Goal: Task Accomplishment & Management: Manage account settings

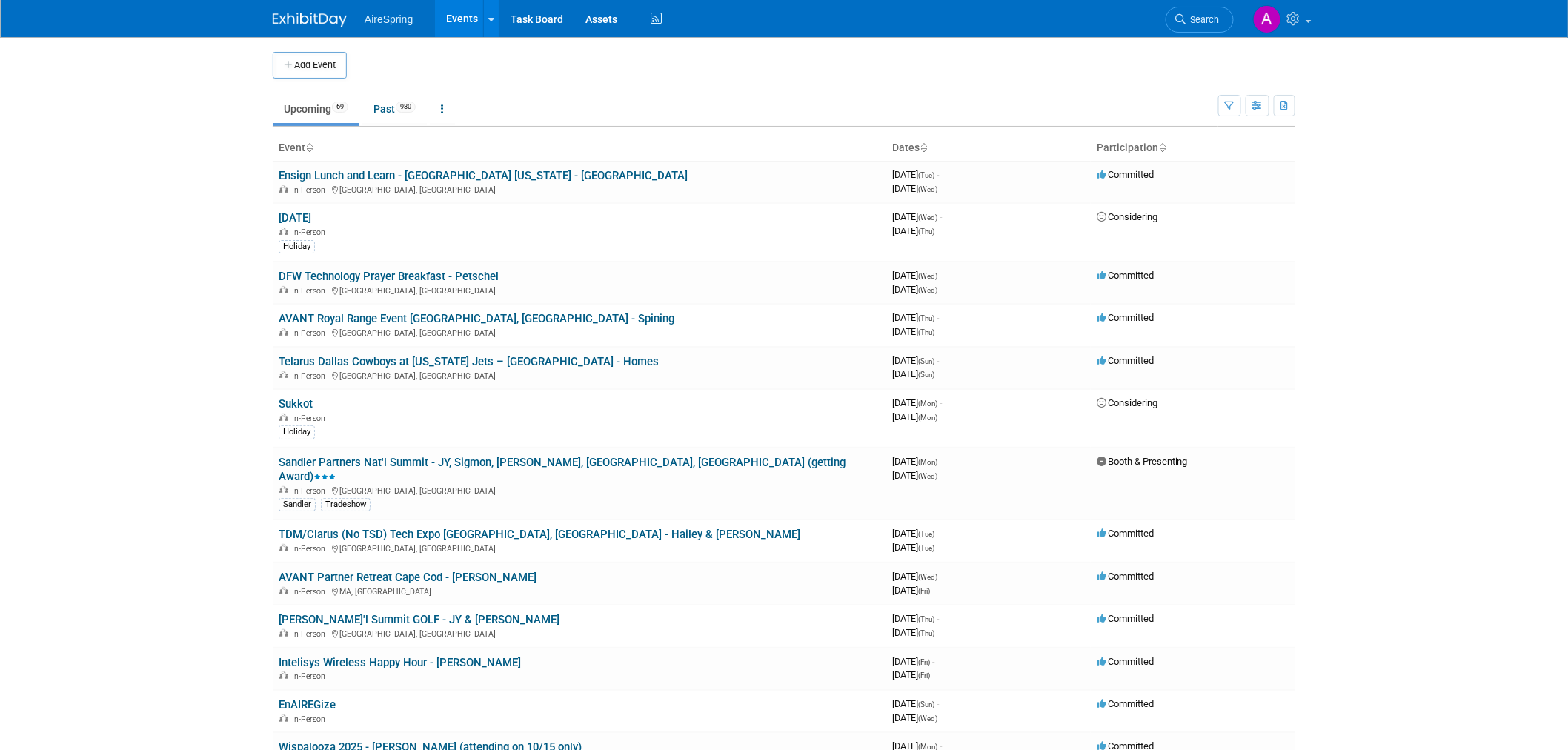
click at [190, 170] on body "AireSpring Events Add Event Bulk Upload Events Shareable Event Boards Recently …" at bounding box center [784, 375] width 1568 height 750
click at [173, 194] on body "AireSpring Events Add Event Bulk Upload Events Shareable Event Boards Recently …" at bounding box center [784, 375] width 1568 height 750
click at [155, 231] on body "AireSpring Events Add Event Bulk Upload Events Shareable Event Boards Recently …" at bounding box center [784, 375] width 1568 height 750
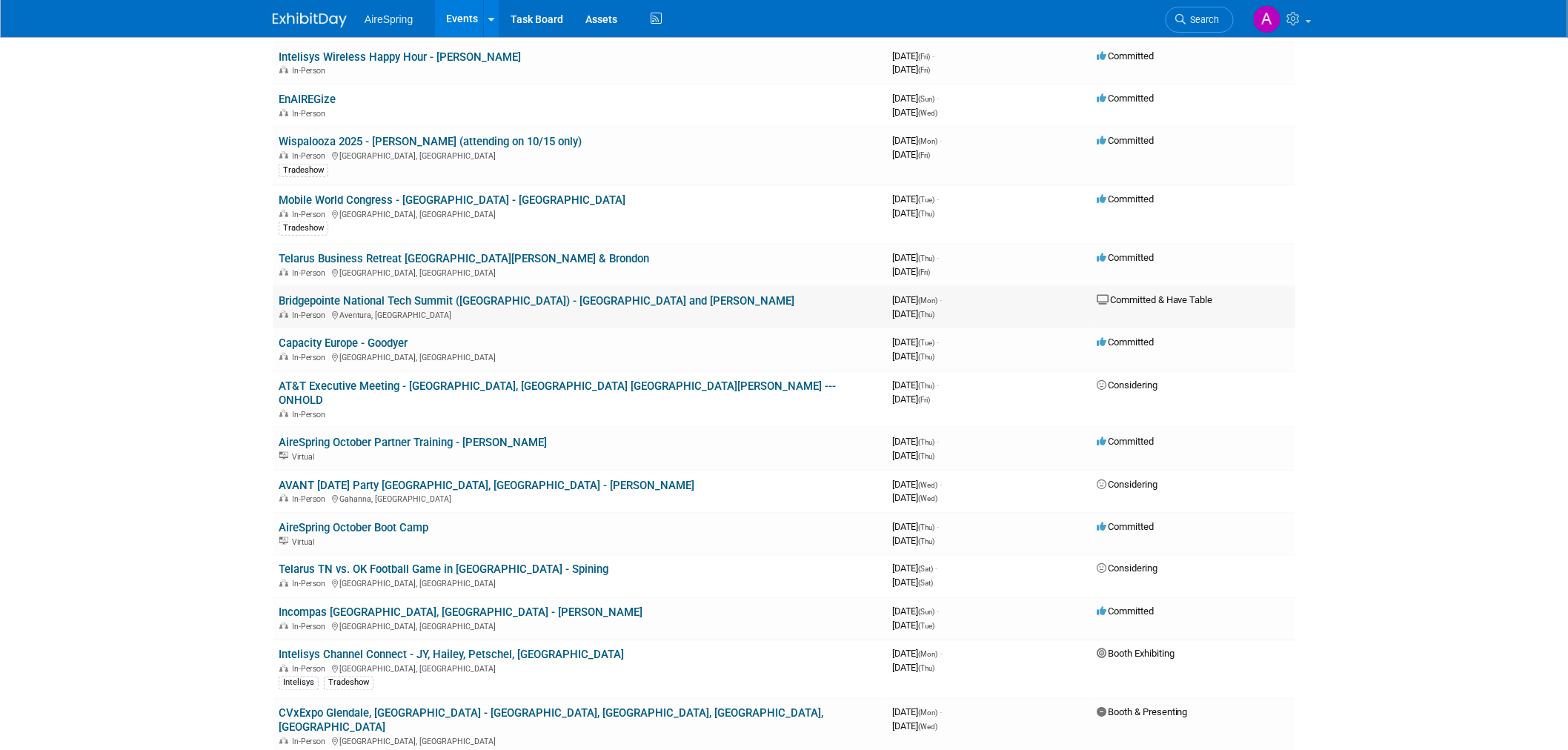
scroll to position [576, 0]
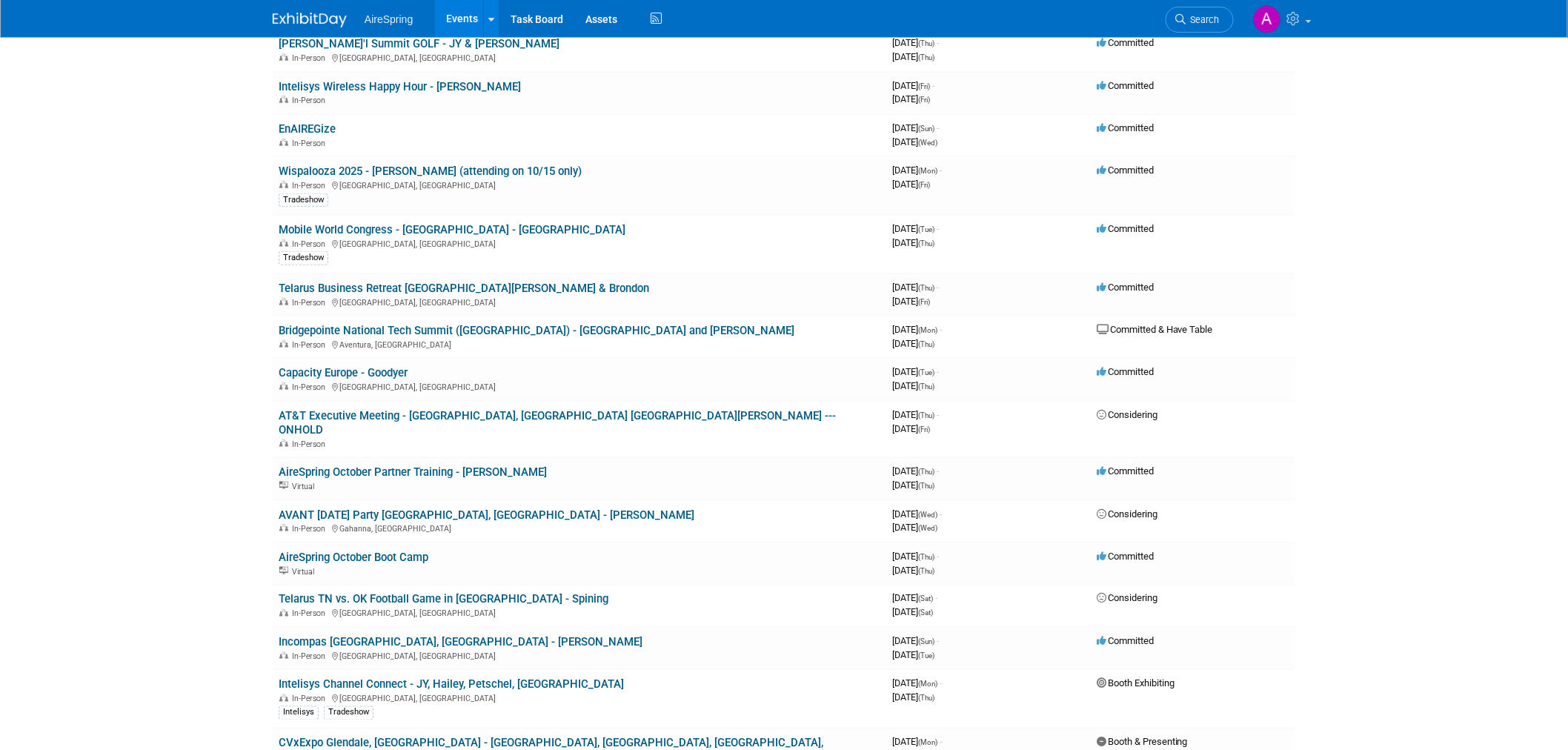
drag, startPoint x: 374, startPoint y: 265, endPoint x: 143, endPoint y: 274, distance: 231.2
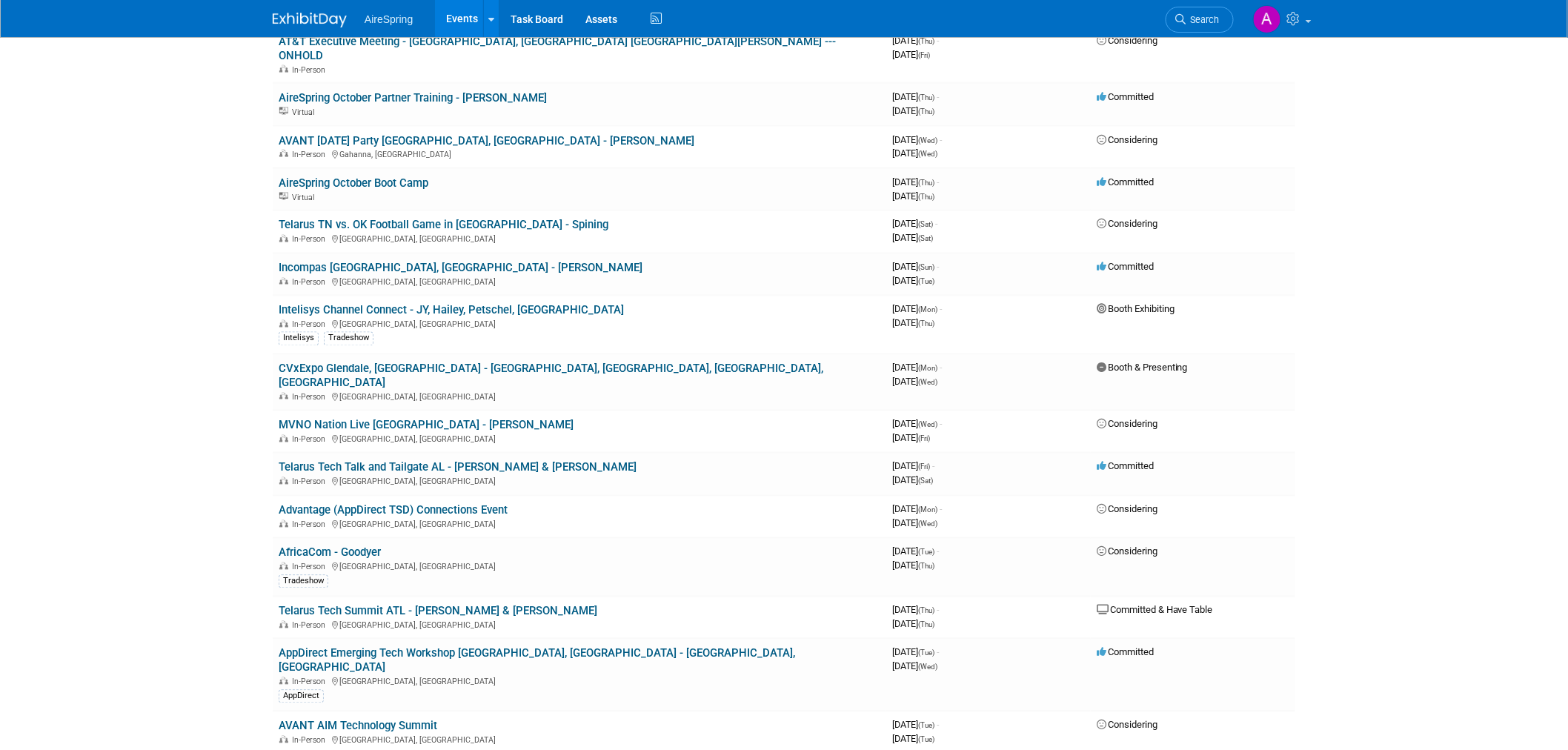
scroll to position [988, 0]
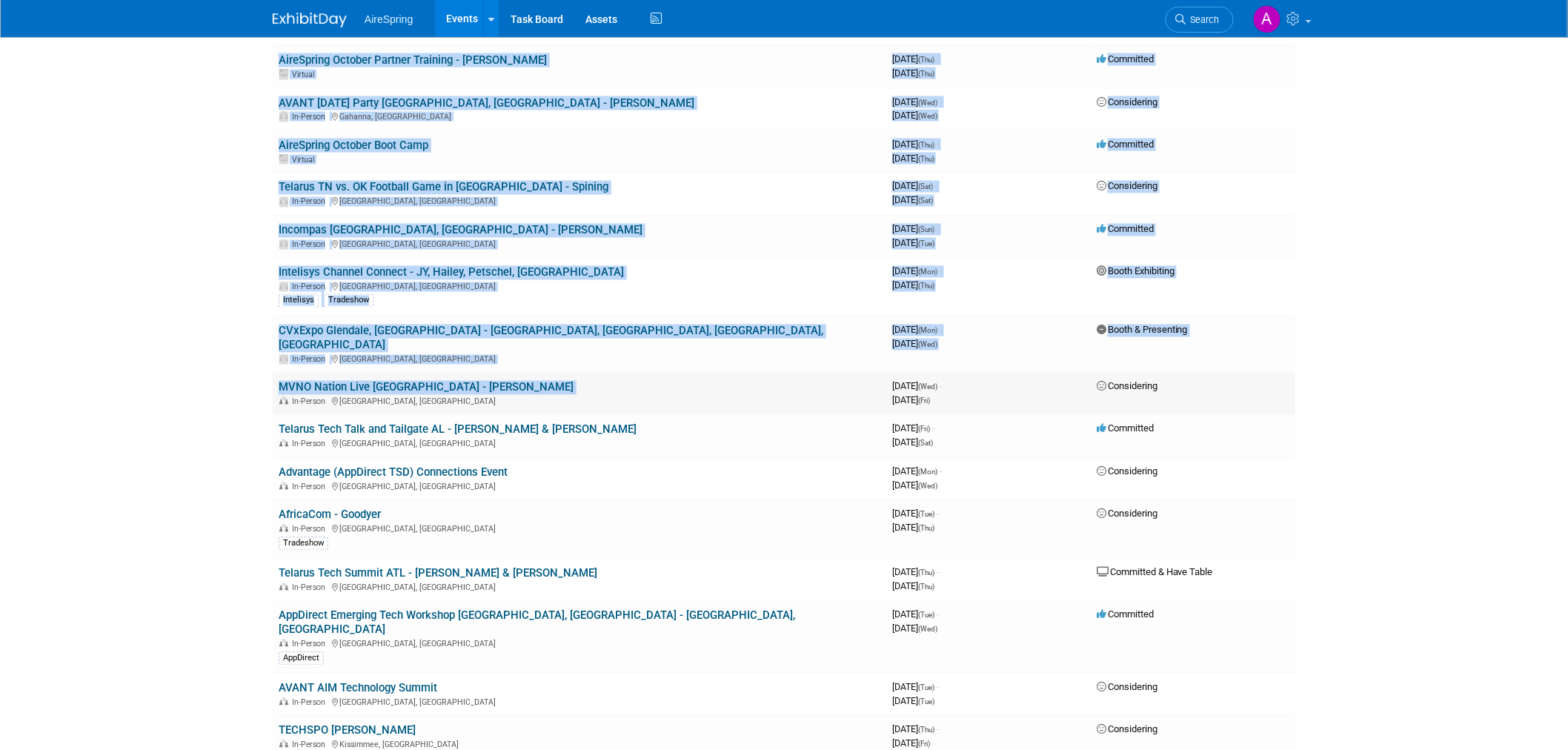
drag, startPoint x: 167, startPoint y: 290, endPoint x: 274, endPoint y: 353, distance: 124.2
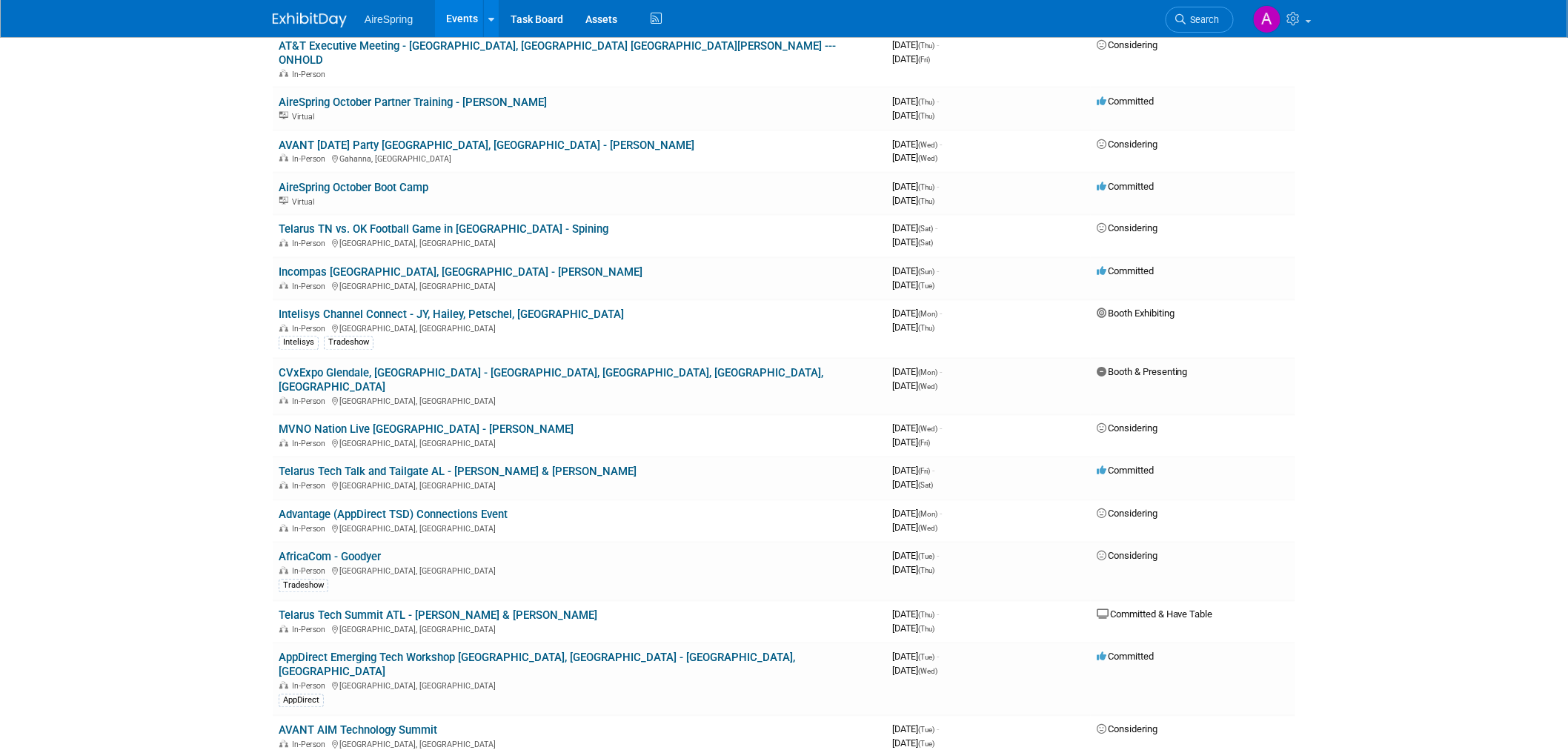
scroll to position [905, 0]
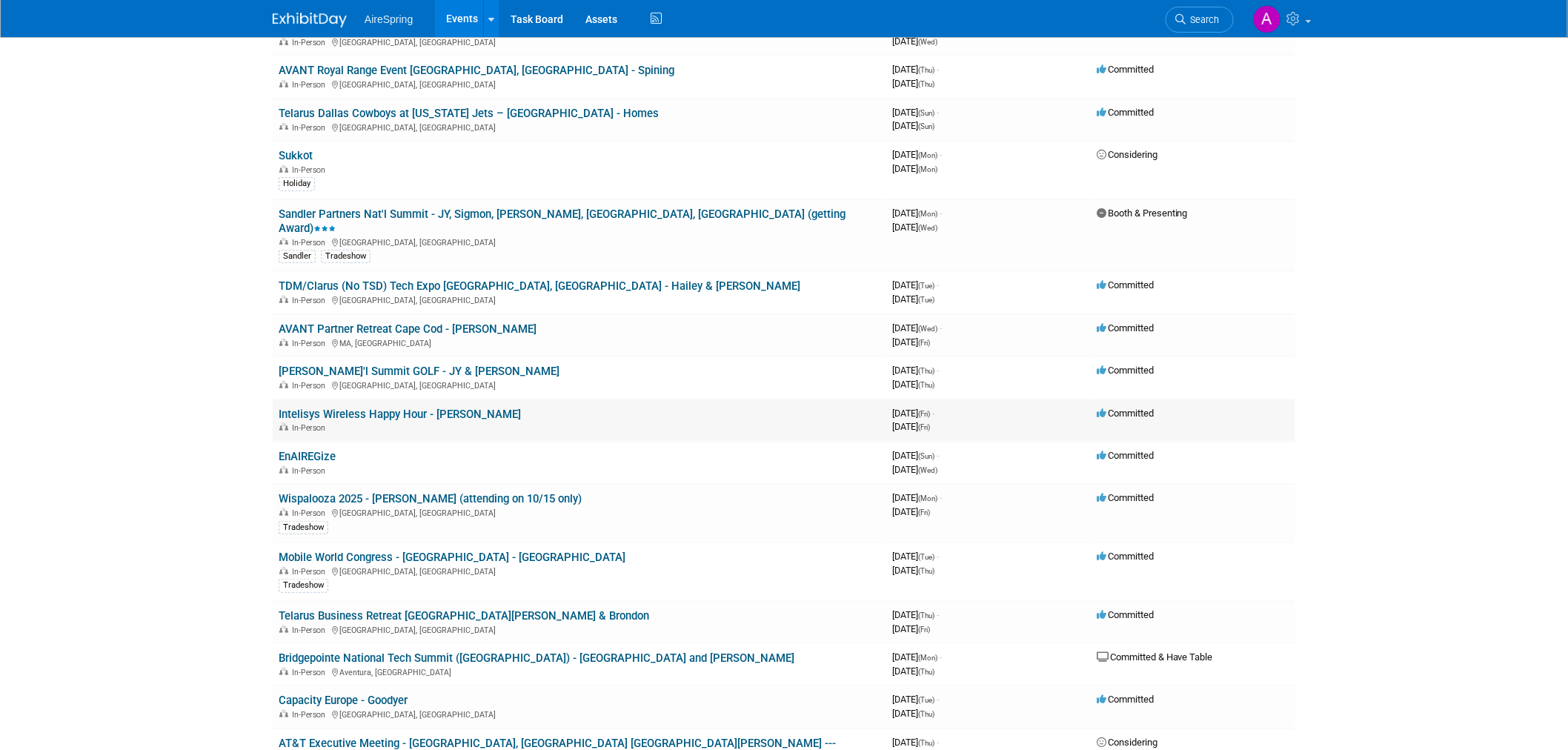
scroll to position [247, 0]
click at [165, 270] on body "AireSpring Events Add Event Bulk Upload Events Shareable Event Boards Recently …" at bounding box center [784, 127] width 1568 height 750
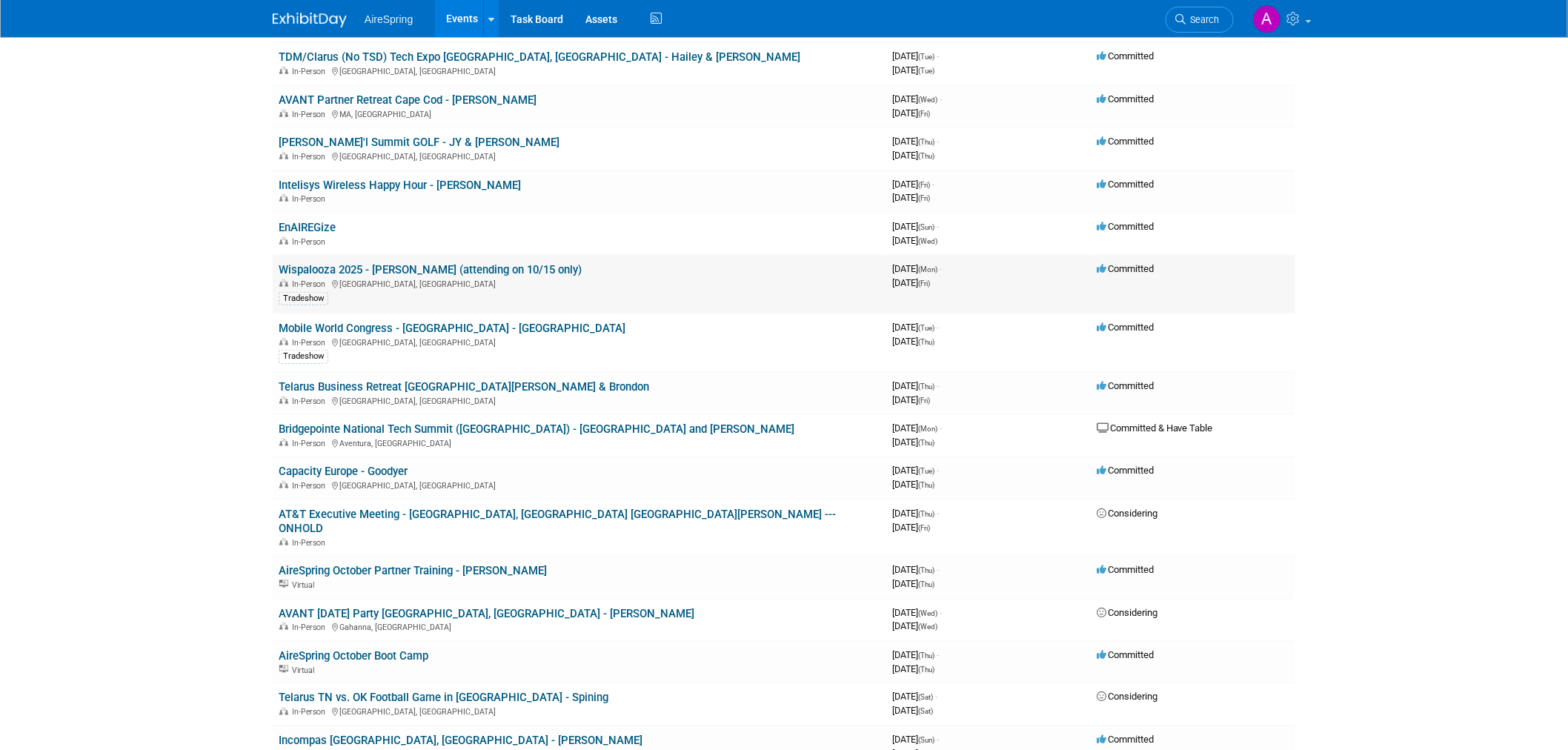
scroll to position [493, 0]
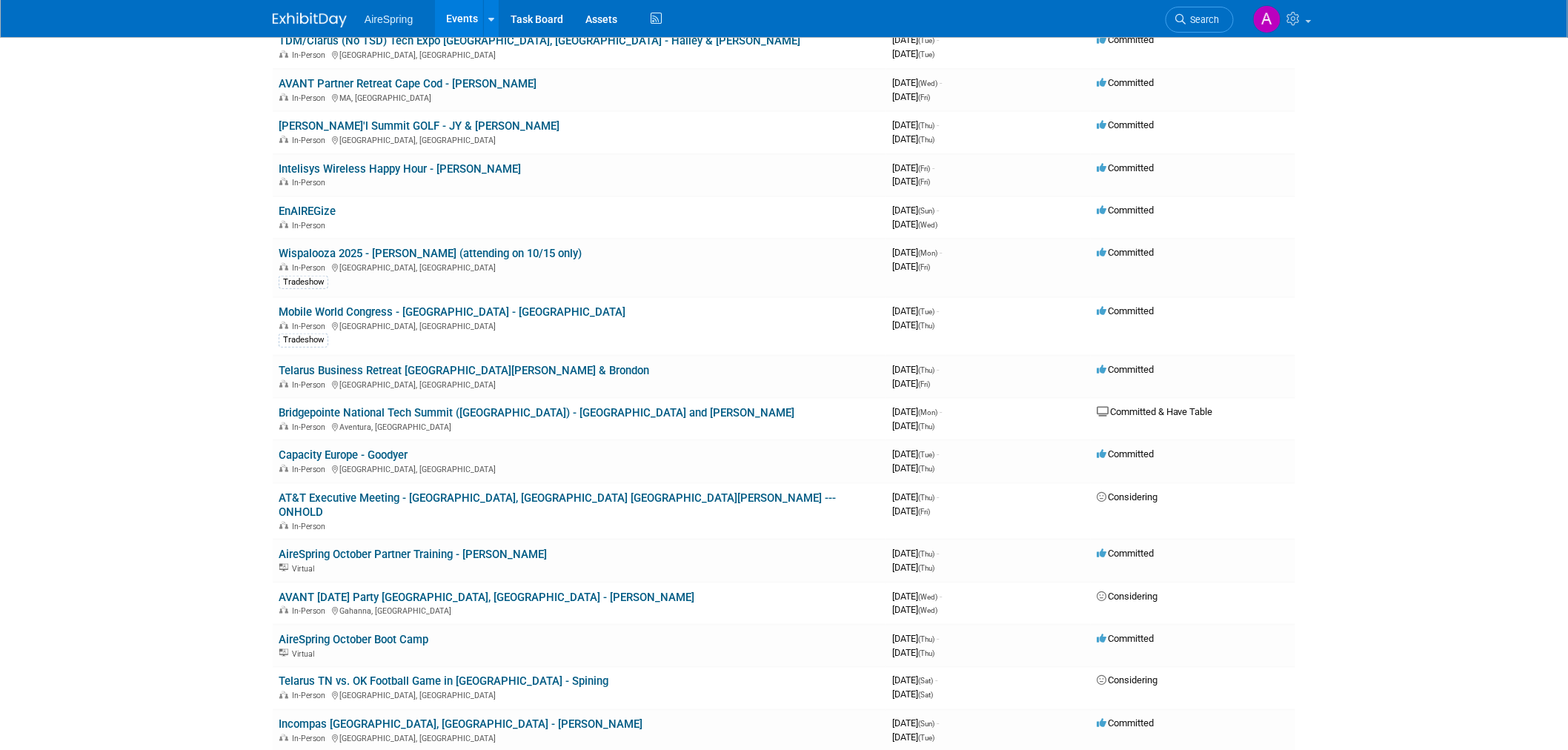
drag, startPoint x: 85, startPoint y: 408, endPoint x: 93, endPoint y: 409, distance: 8.1
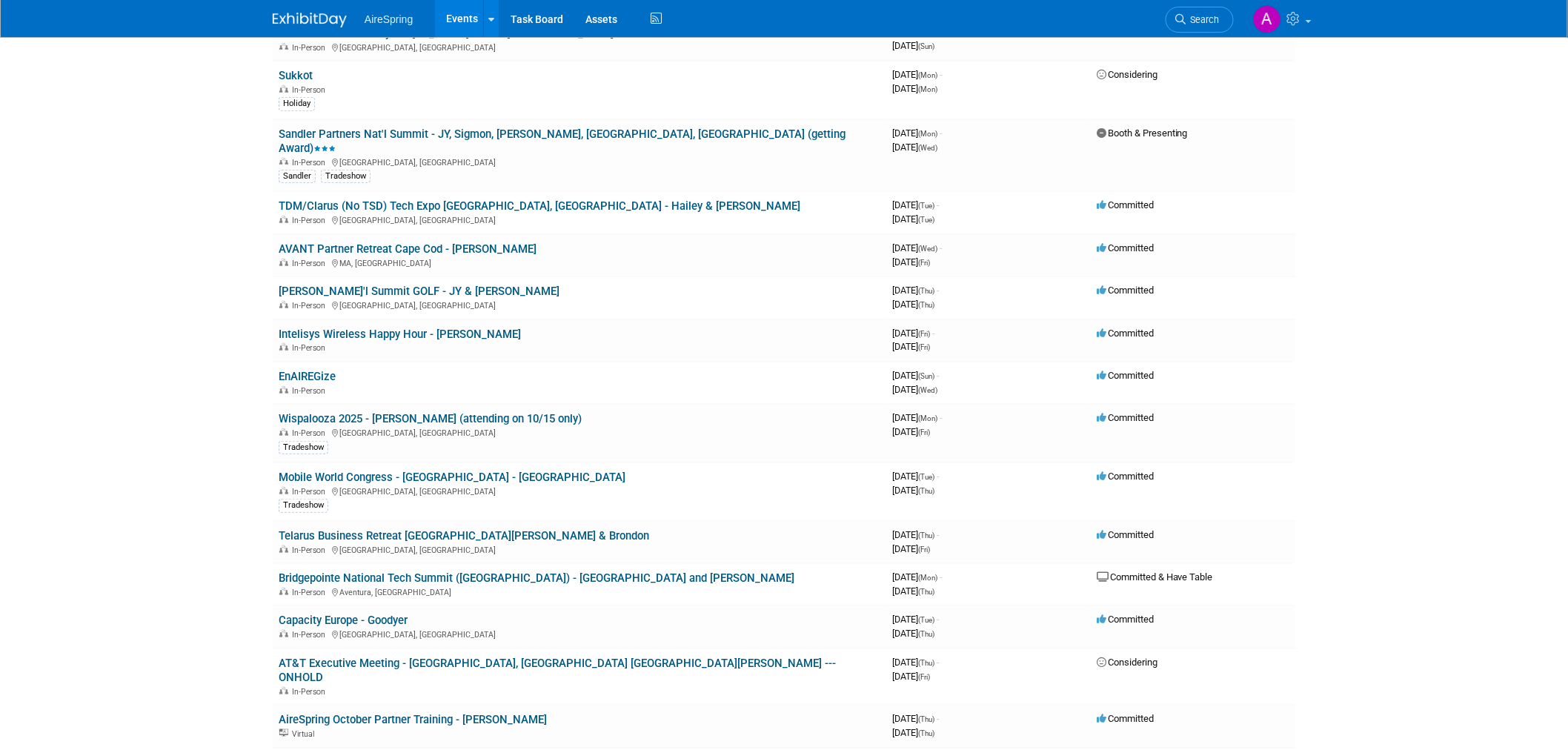
scroll to position [329, 0]
click at [224, 331] on body "AireSpring Events Add Event Bulk Upload Events Shareable Event Boards Recently …" at bounding box center [784, 46] width 1568 height 750
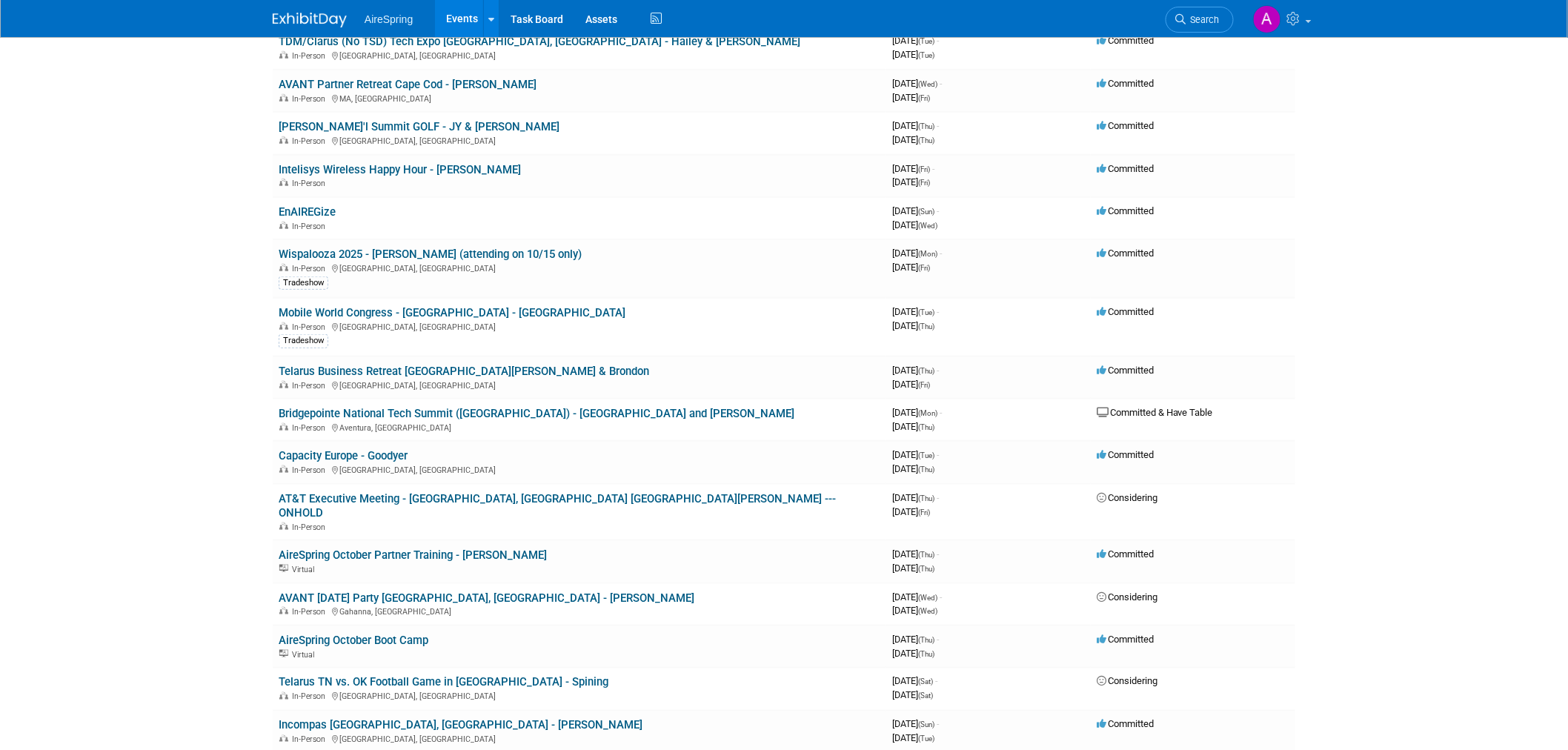
scroll to position [493, 0]
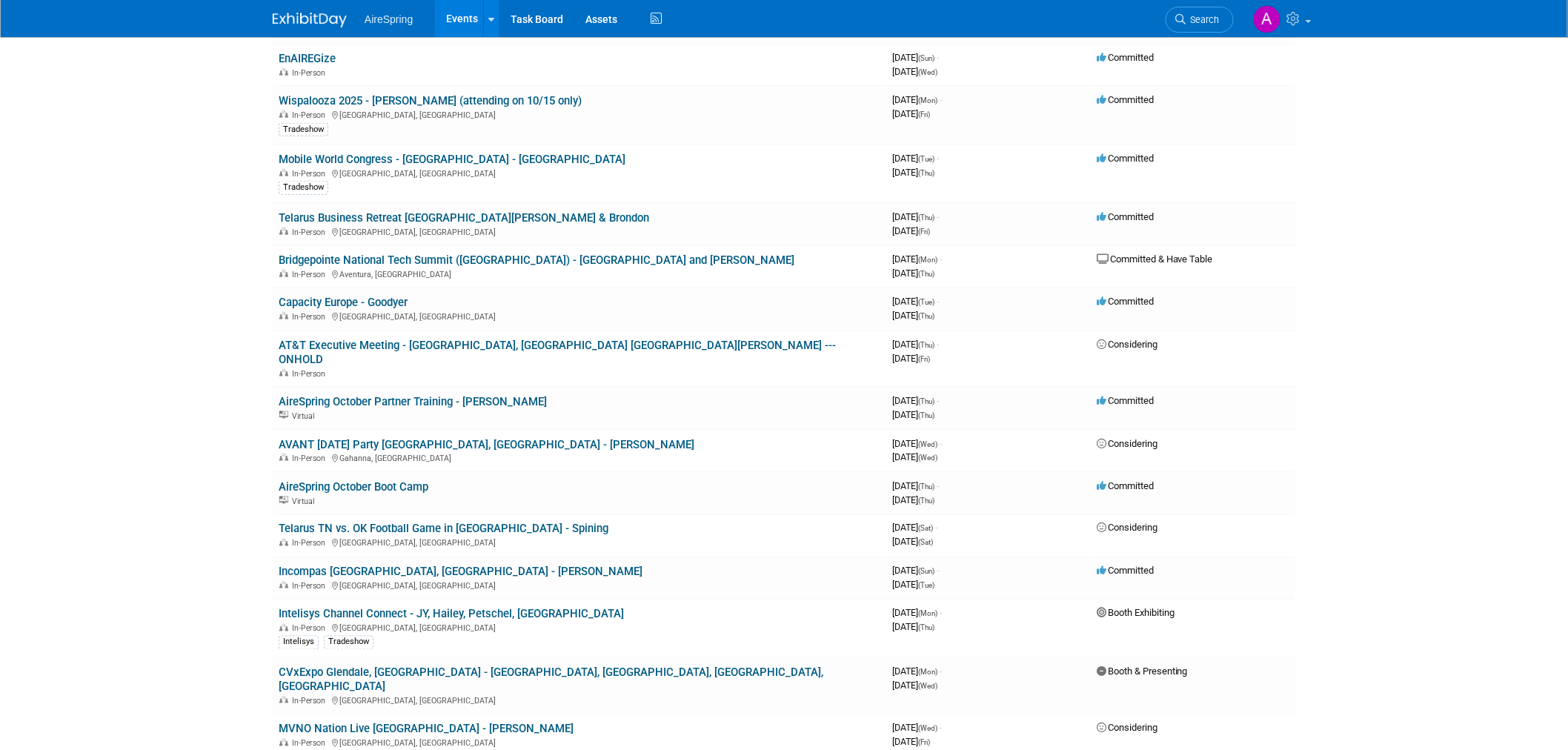
scroll to position [658, 0]
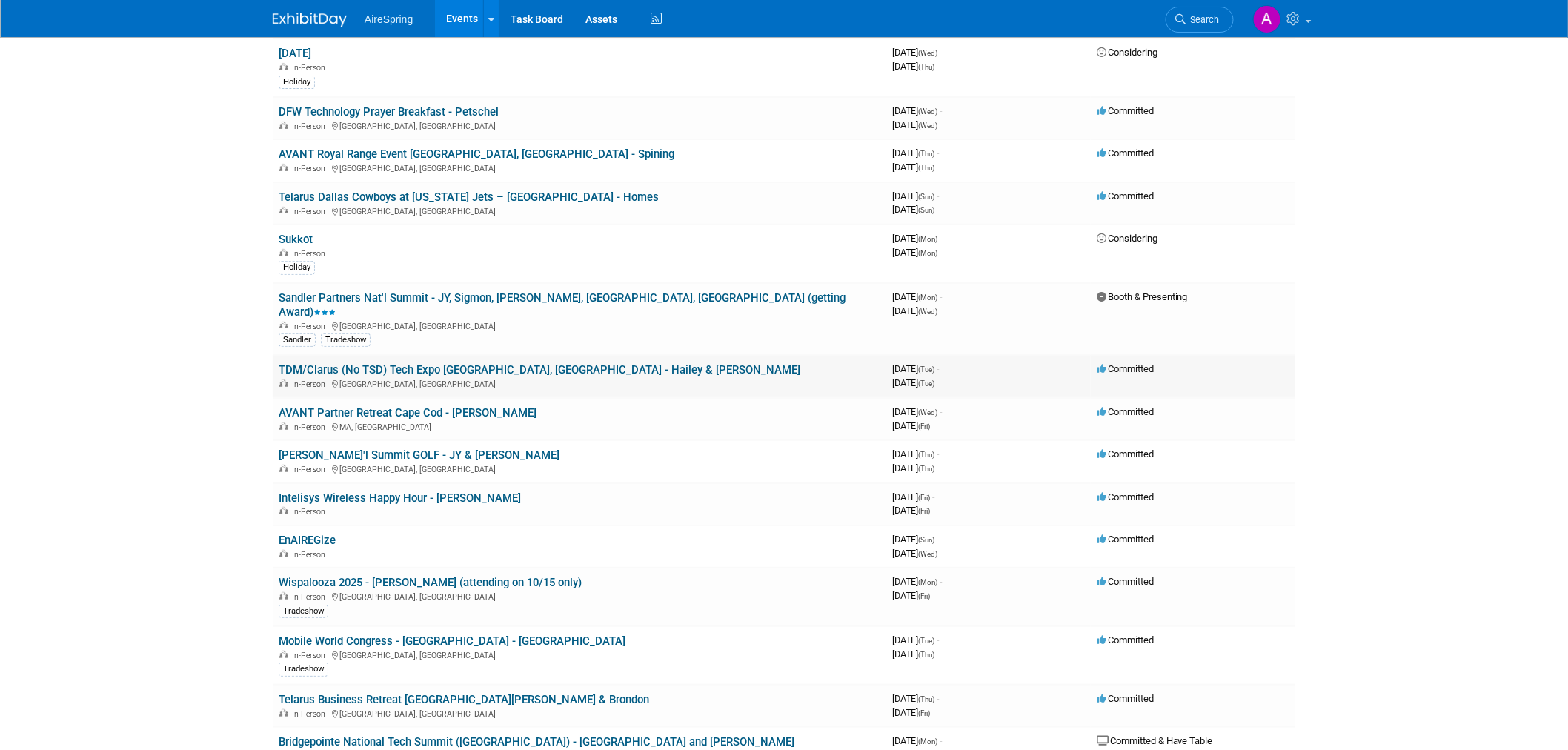
scroll to position [0, 0]
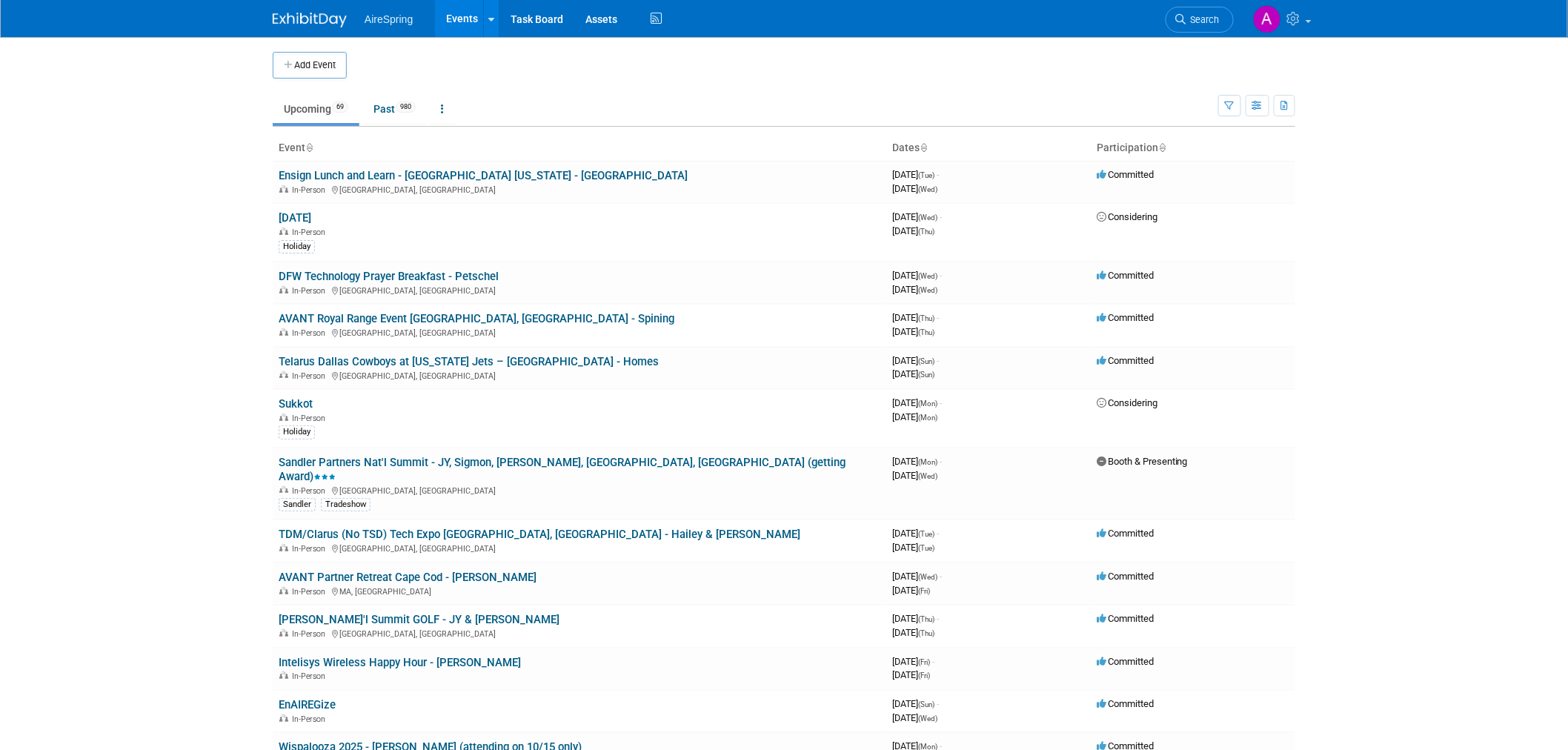
click at [157, 226] on body "AireSpring Events Add Event Bulk Upload Events Shareable Event Boards Recently …" at bounding box center [784, 375] width 1568 height 750
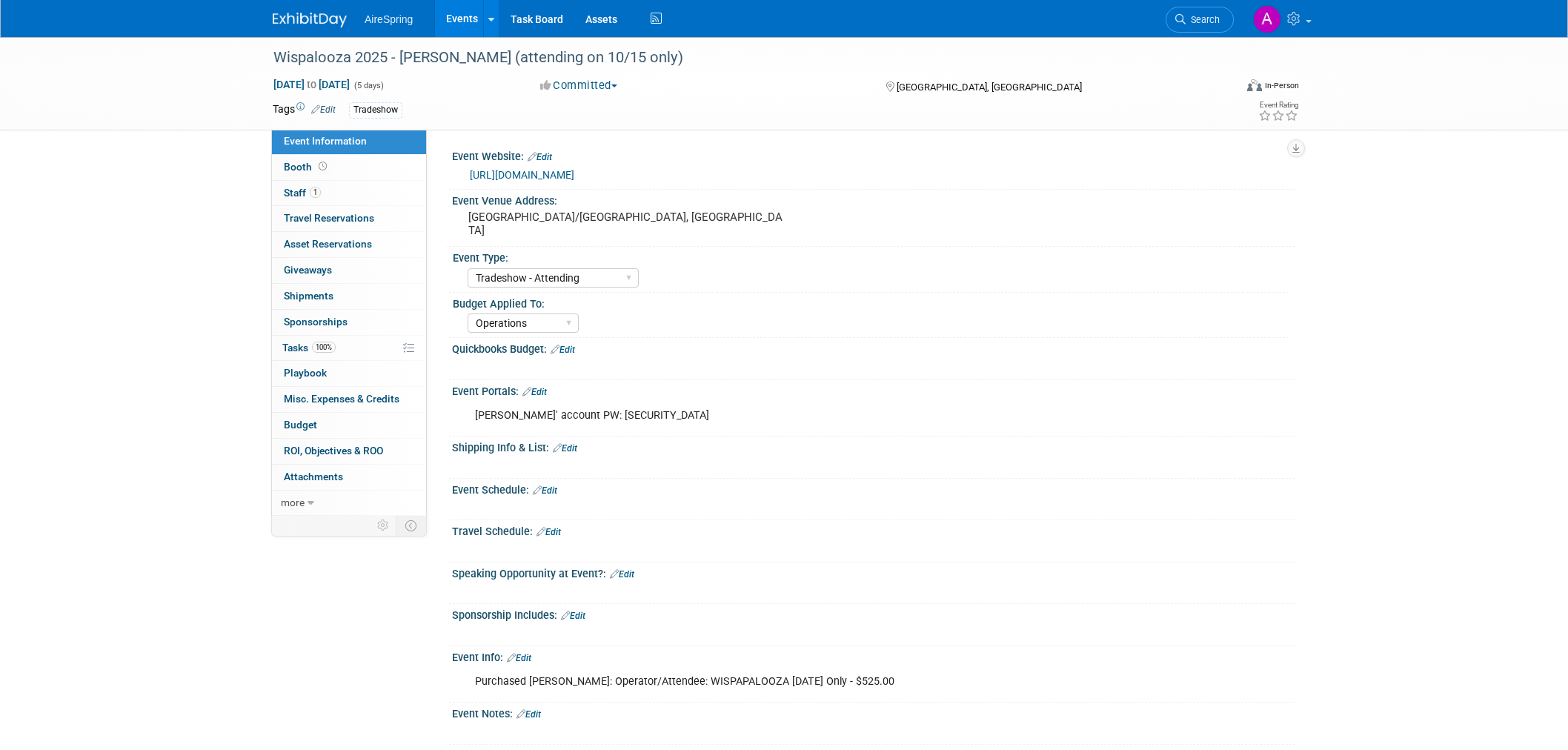
select select "Tradeshow - Attending"
select select "Operations"
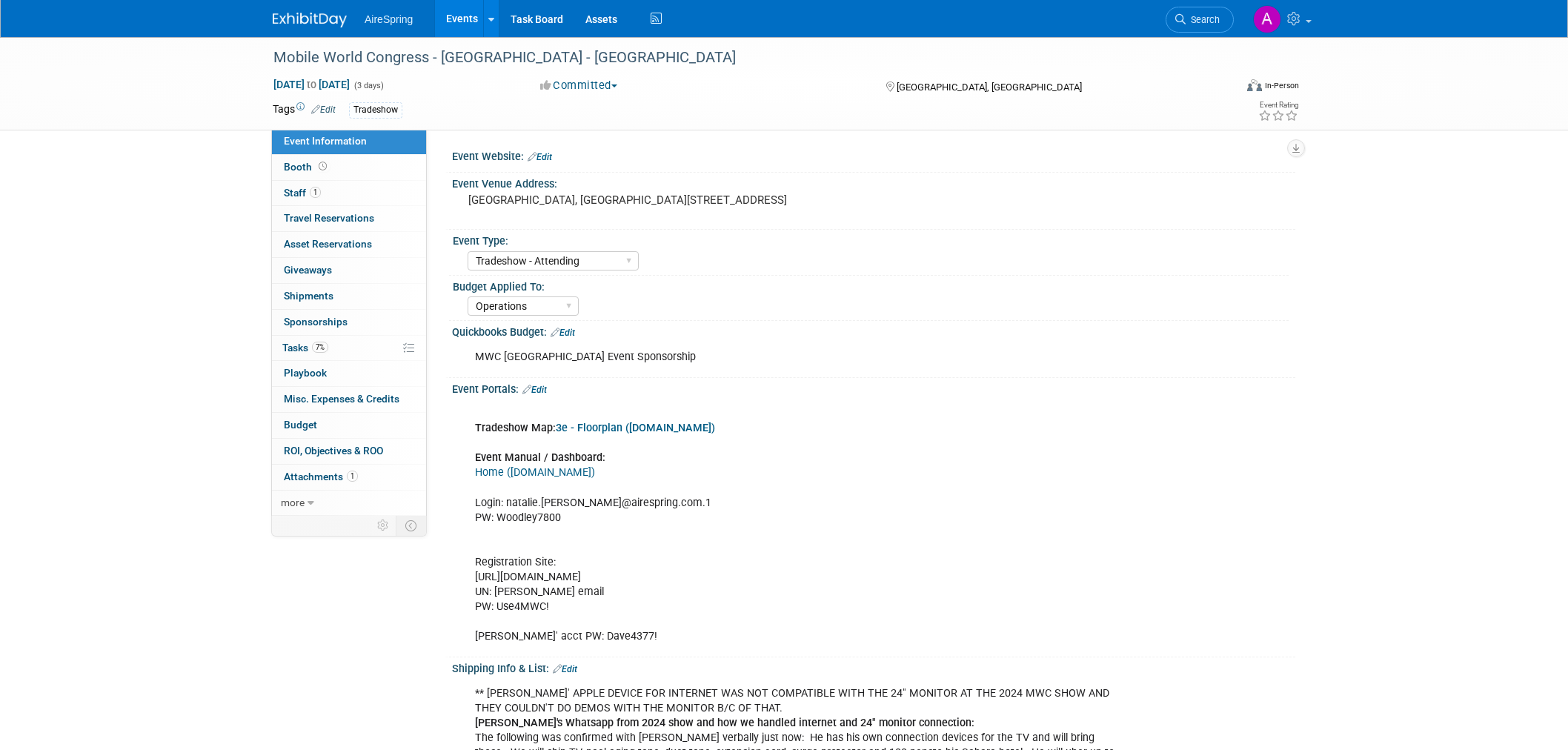
select select "Tradeshow - Attending"
select select "Operations"
drag, startPoint x: 467, startPoint y: 200, endPoint x: 713, endPoint y: 218, distance: 246.7
click at [713, 207] on pre "Las Vegas Convention Center, West Hall 300 Convention Center Dr, Las Vegas, NV …" at bounding box center [627, 200] width 318 height 13
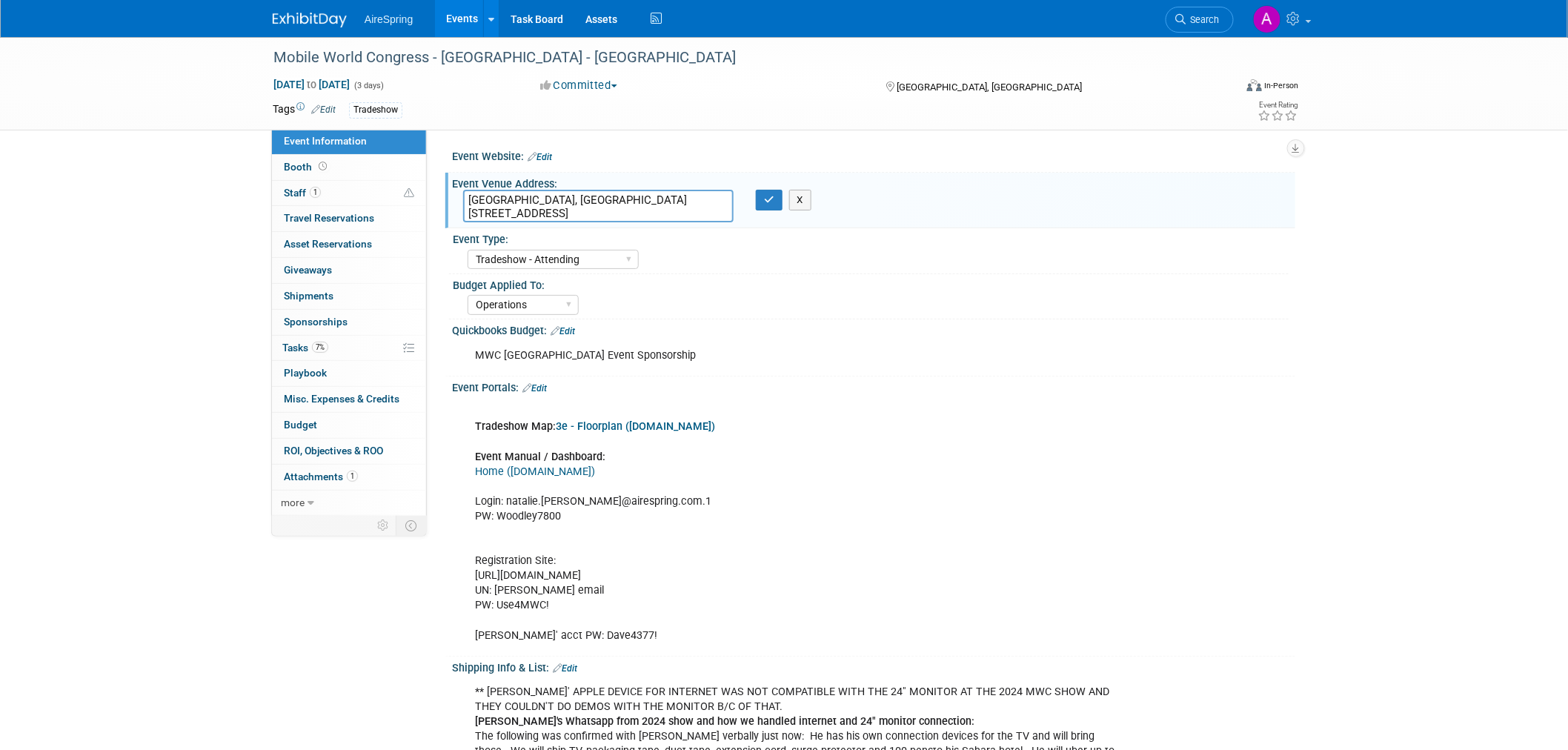
click at [590, 200] on textarea "Las Vegas Convention Center, West Hall 300 Convention Center Dr, Las Vegas, NV …" at bounding box center [598, 206] width 271 height 33
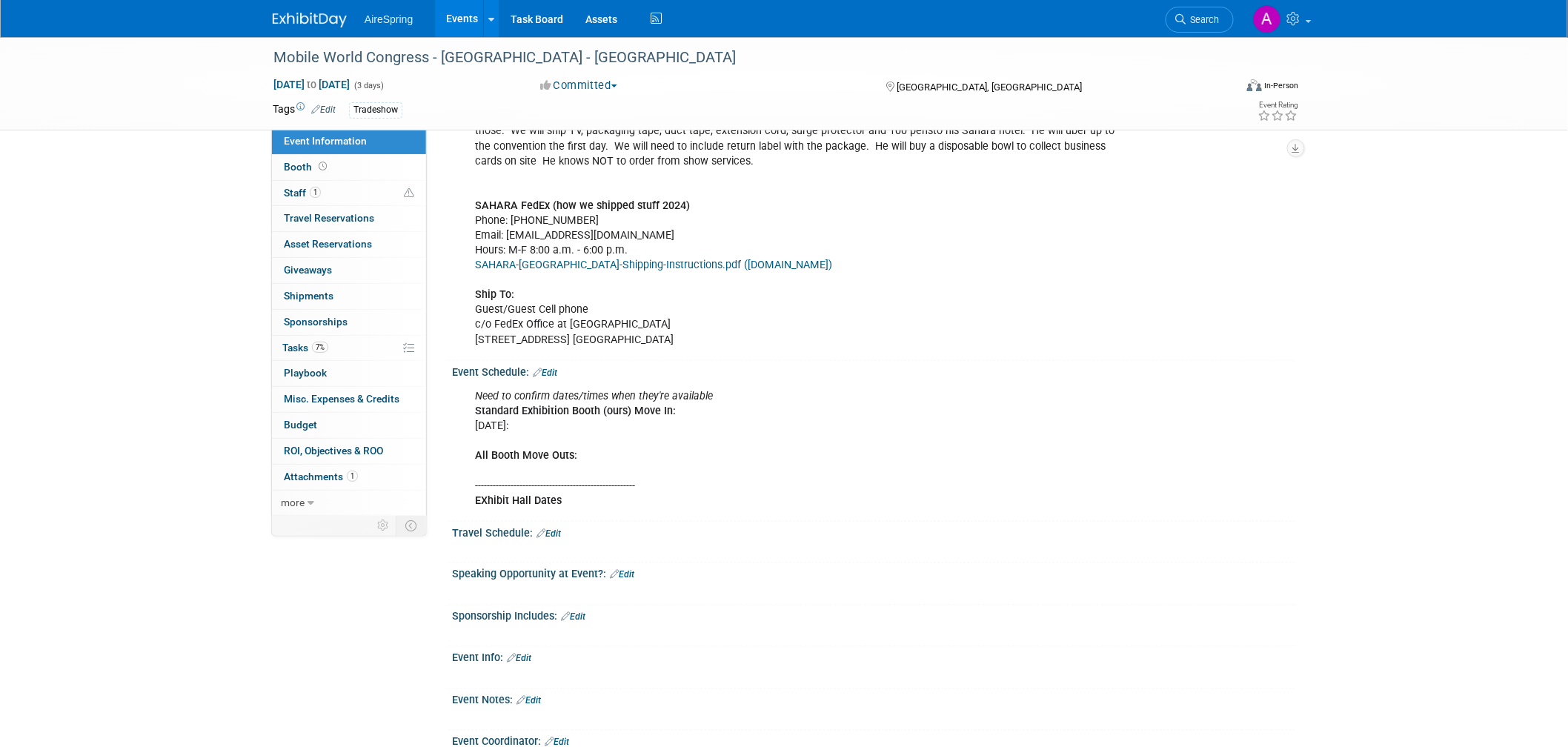
scroll to position [611, 0]
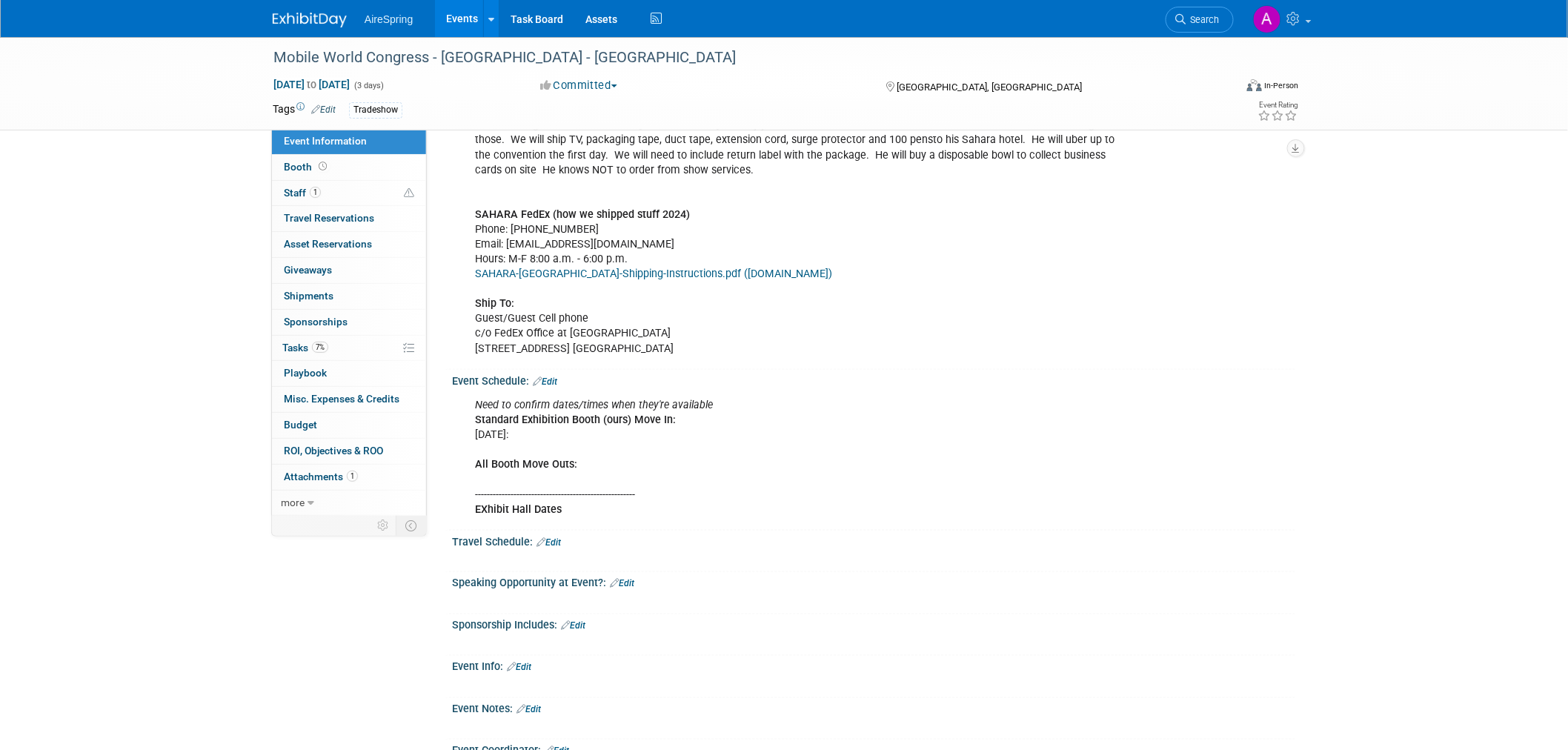
drag, startPoint x: 126, startPoint y: 240, endPoint x: 166, endPoint y: 272, distance: 51.2
click at [127, 245] on div "Mobile World Congress - Las Vegas - Hess Oct 14, 2025 to Oct 16, 2025 (3 days) …" at bounding box center [784, 199] width 1568 height 1547
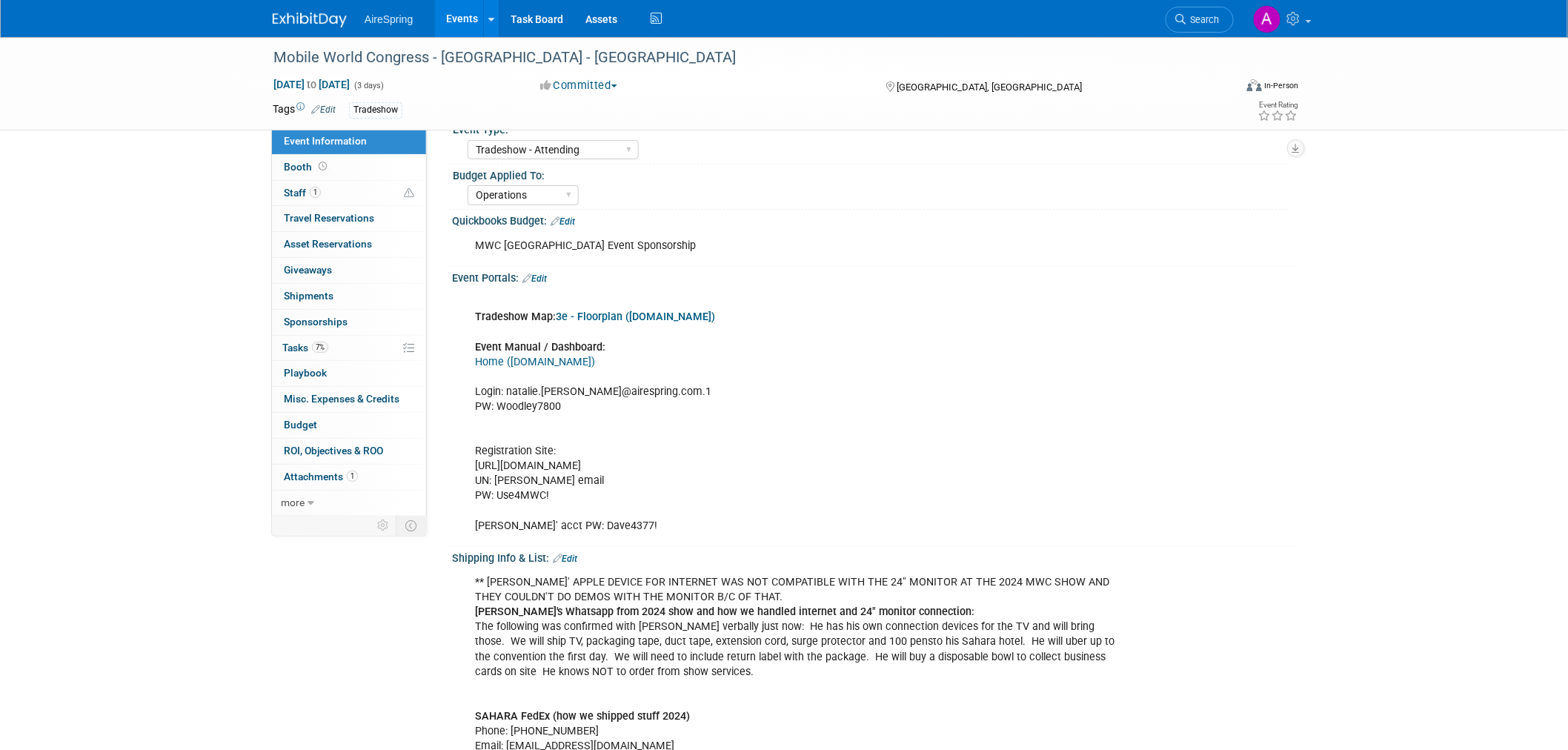
scroll to position [0, 0]
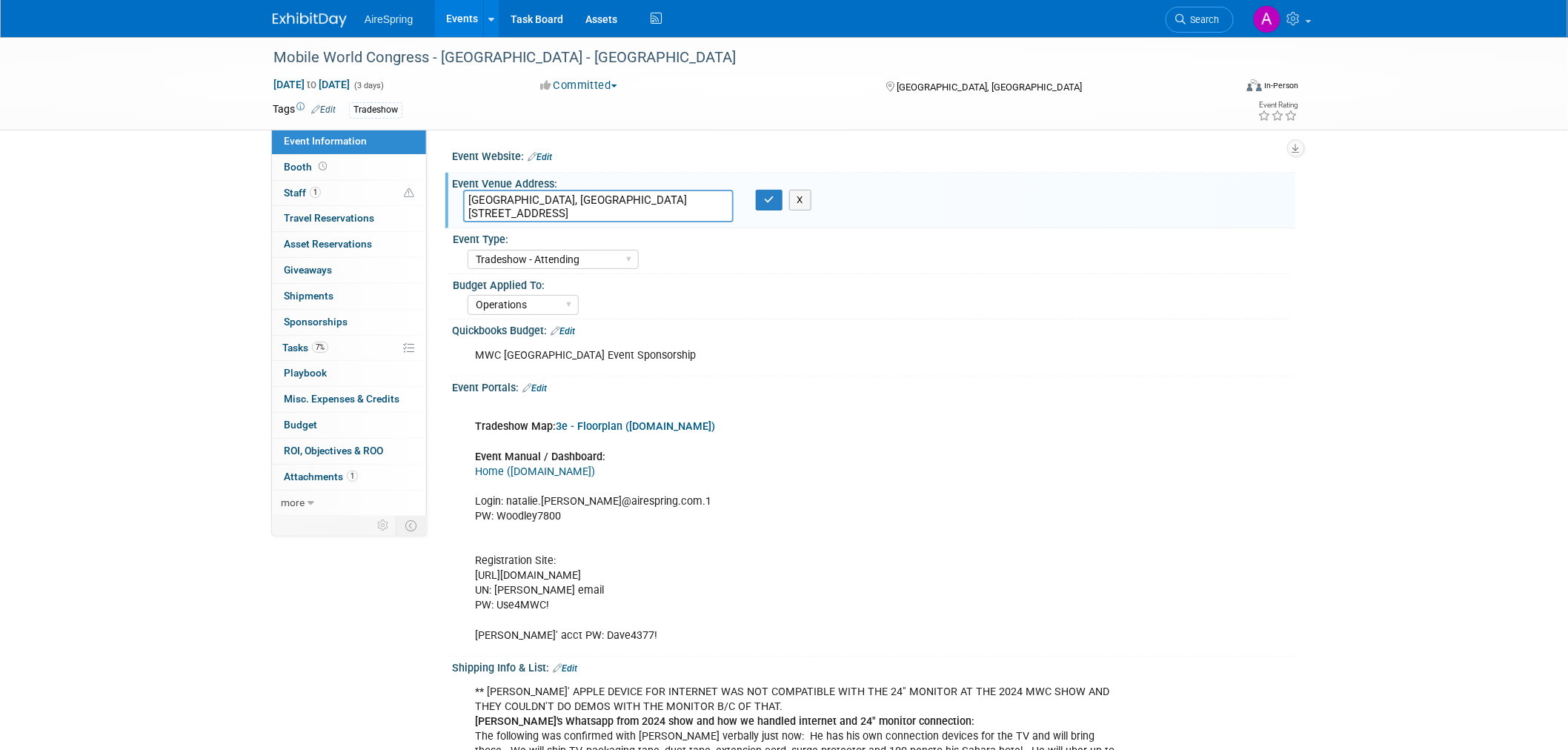
click at [1032, 231] on div "Event Type:" at bounding box center [871, 238] width 836 height 19
click at [588, 195] on textarea "[GEOGRAPHIC_DATA], [GEOGRAPHIC_DATA][STREET_ADDRESS]" at bounding box center [598, 206] width 271 height 33
click at [1109, 272] on div "Event Type: AireSpring Event AireSpring Internal Partner Event Training Tradesh…" at bounding box center [869, 251] width 840 height 45
click at [808, 190] on button "X" at bounding box center [800, 200] width 23 height 21
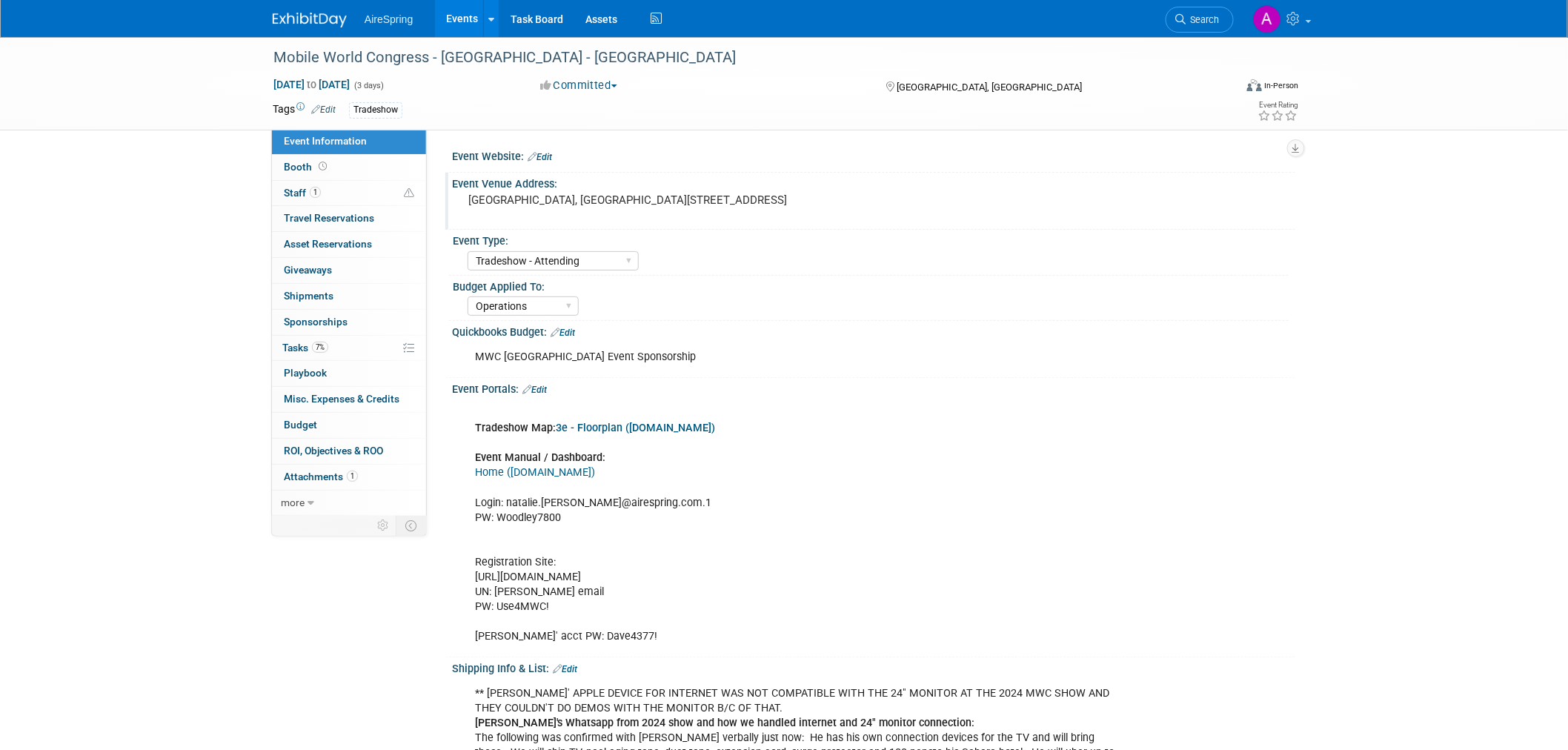
drag, startPoint x: 464, startPoint y: 198, endPoint x: 706, endPoint y: 213, distance: 242.5
click at [706, 213] on div "[GEOGRAPHIC_DATA], [GEOGRAPHIC_DATA][STREET_ADDRESS]" at bounding box center [627, 207] width 329 height 34
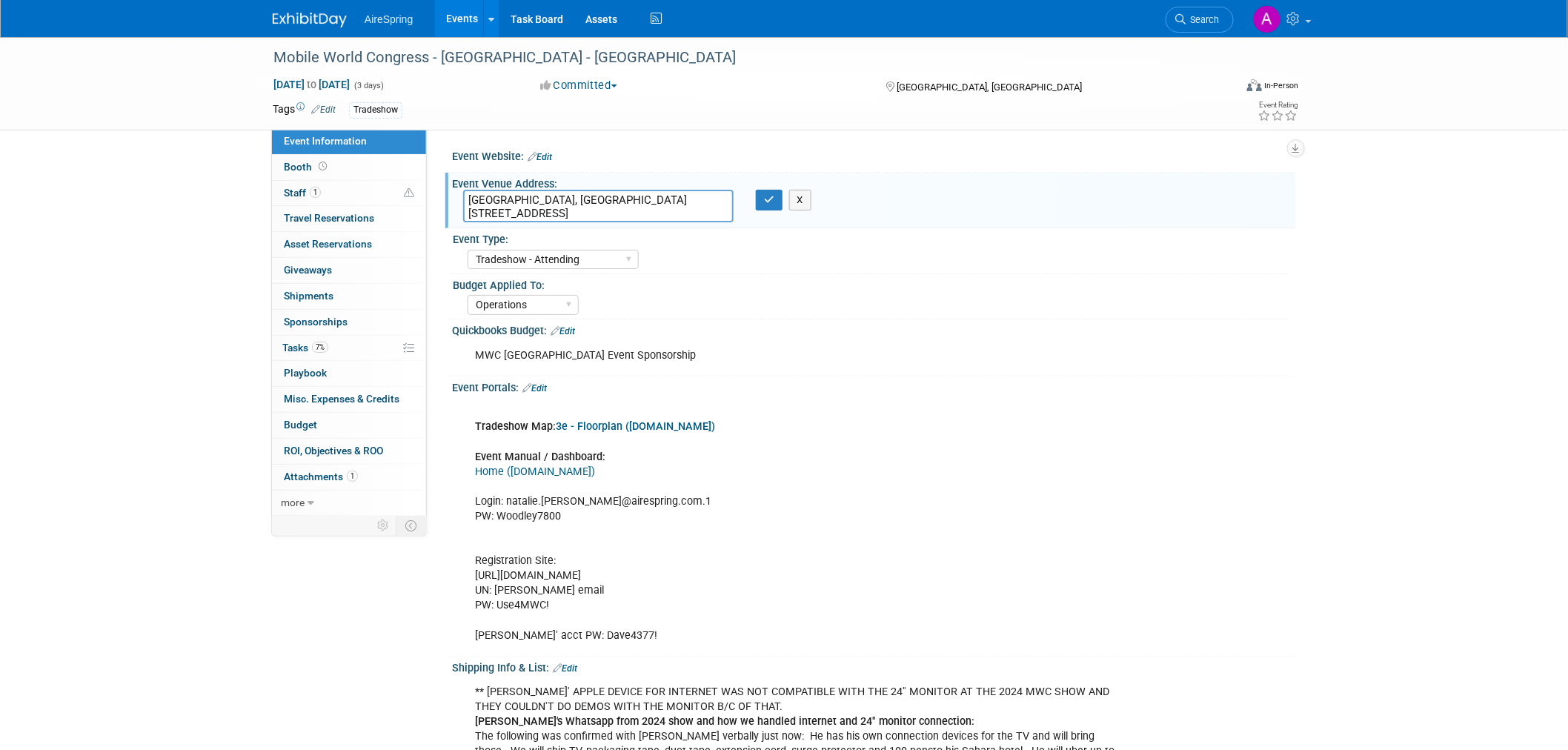
click at [609, 200] on textarea "Las Vegas Convention Center, West Hall 300 Convention Center Dr, Las Vegas, NV …" at bounding box center [598, 206] width 271 height 33
drag, startPoint x: 615, startPoint y: 198, endPoint x: 465, endPoint y: 194, distance: 150.1
click at [465, 194] on textarea "Las Vegas Convention Center, West Hall 300 Convention Center Dr, Las Vegas, NV …" at bounding box center [598, 206] width 271 height 33
click at [802, 196] on button "X" at bounding box center [800, 200] width 23 height 21
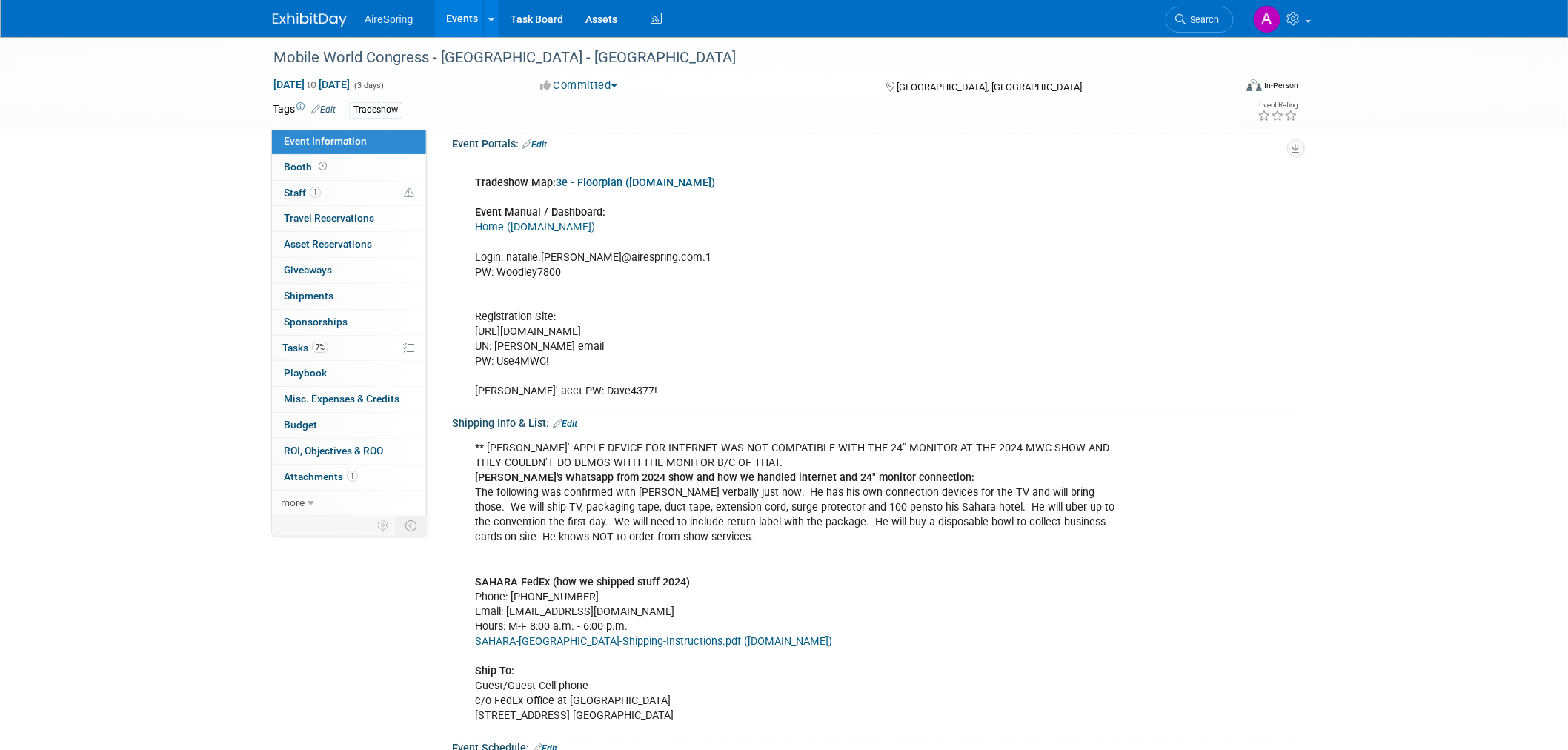
scroll to position [247, 0]
click at [765, 485] on div "** HESS' APPLE DEVICE FOR INTERNET WAS NOT COMPATIBLE WITH THE 24" MONITOR AT T…" at bounding box center [798, 580] width 667 height 297
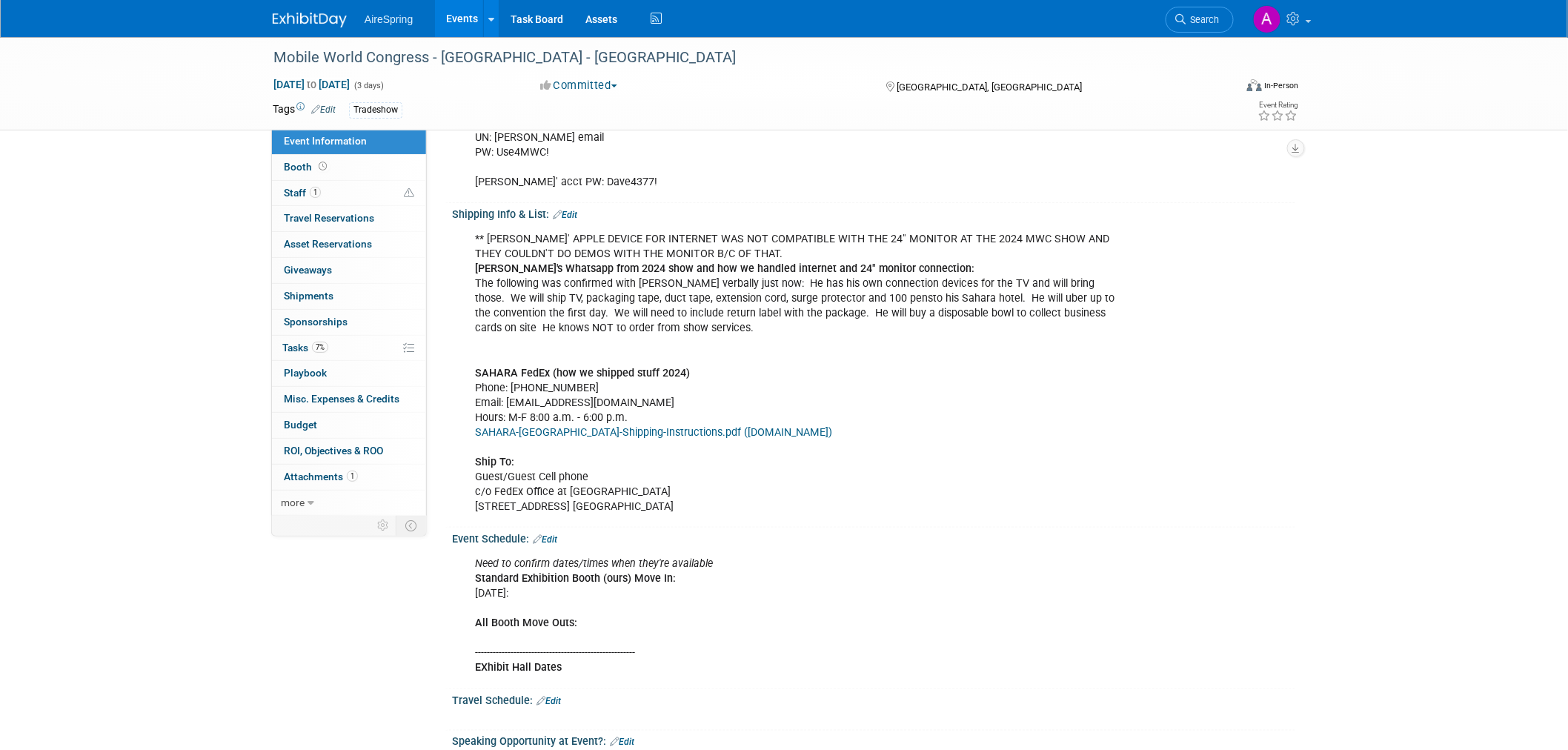
scroll to position [493, 0]
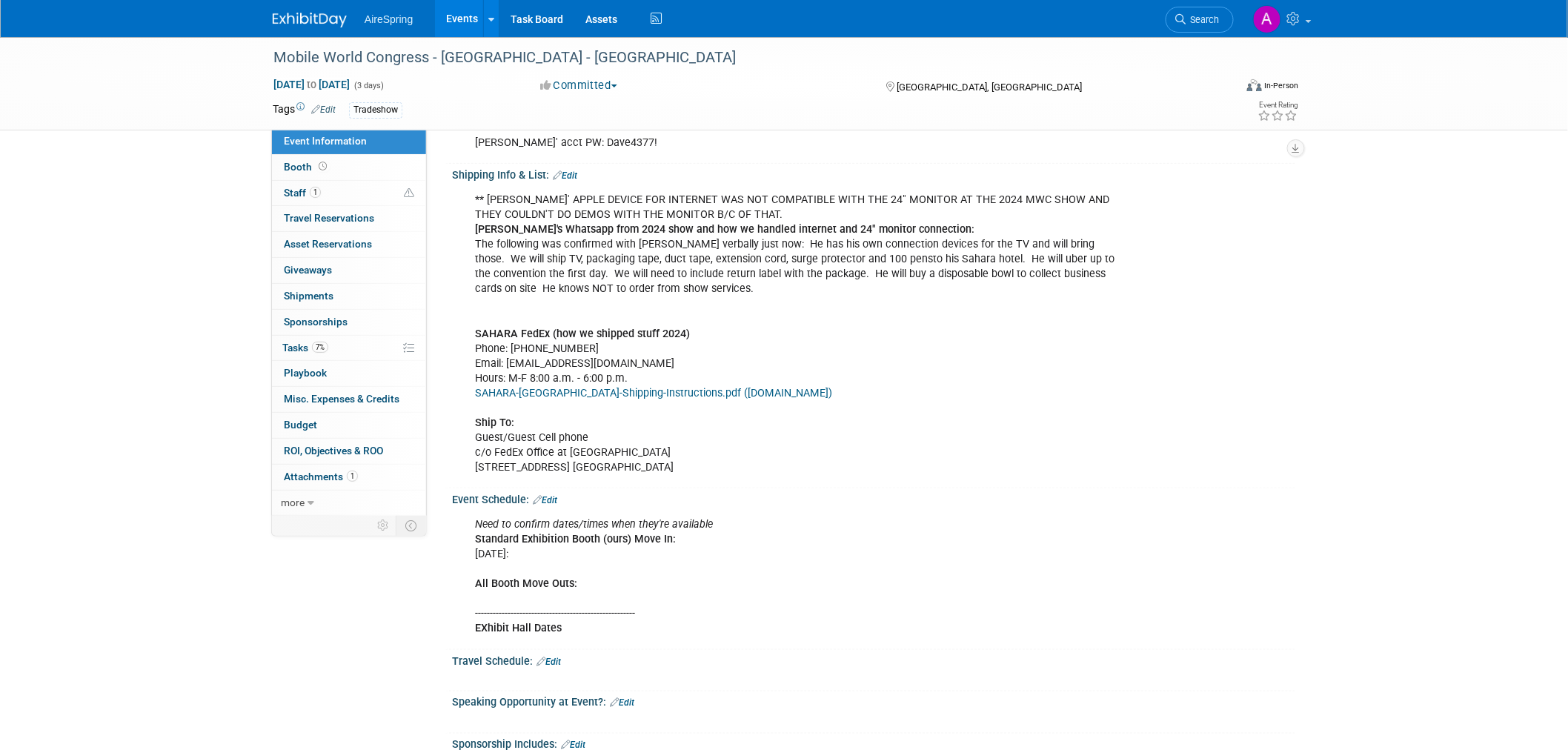
click at [678, 530] on div "Need to confirm dates/times when they're available Standard Exhibition Booth (o…" at bounding box center [798, 576] width 667 height 134
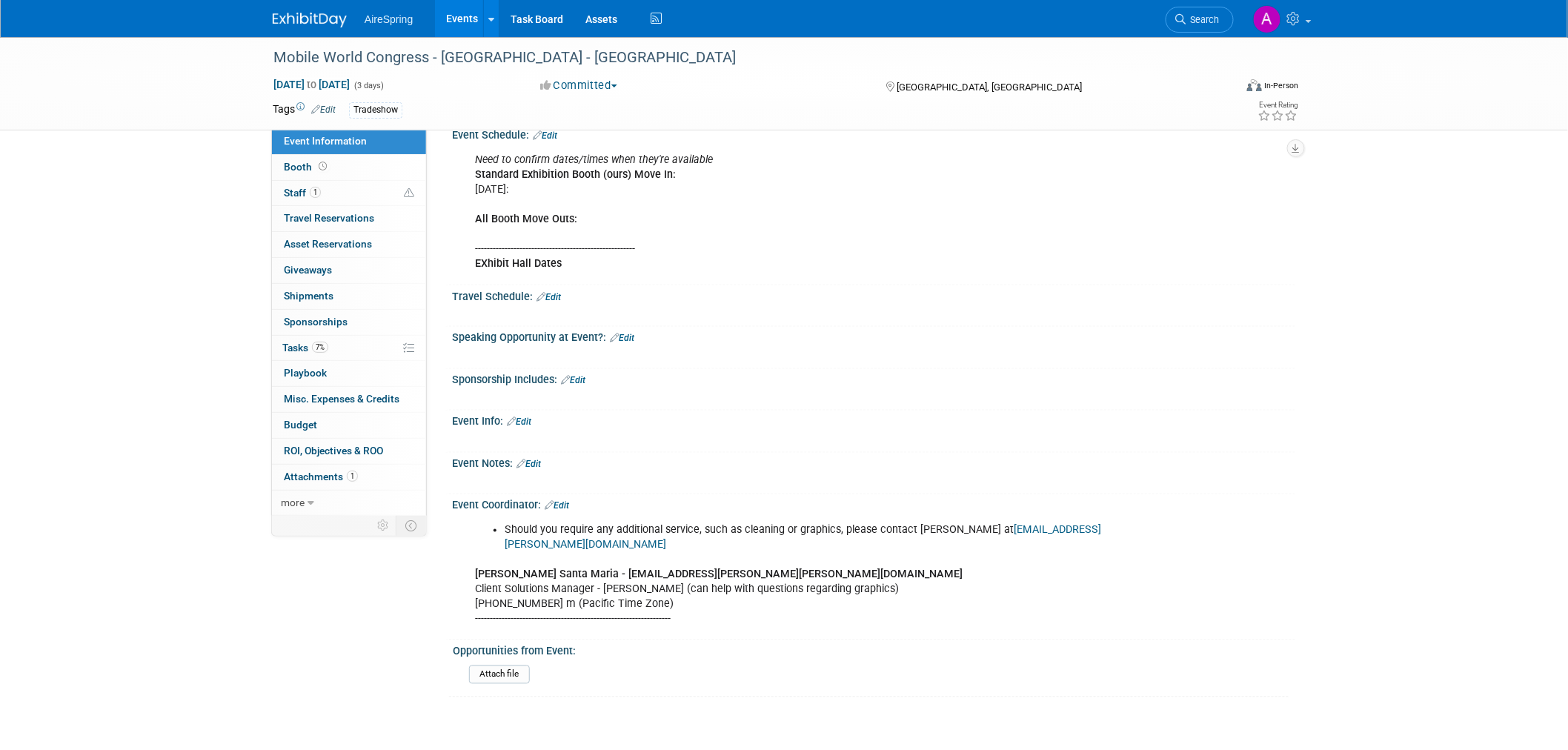
scroll to position [905, 0]
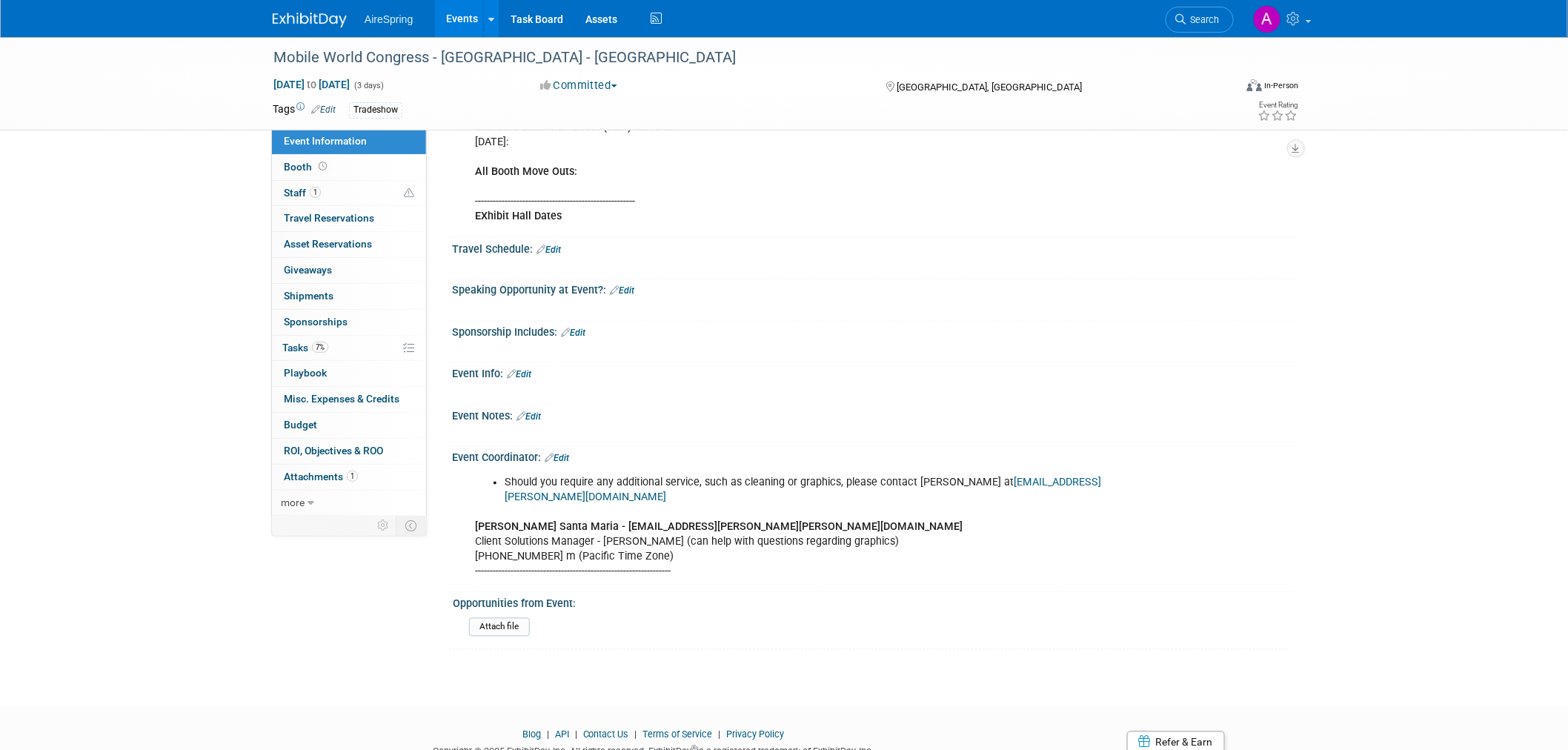
click at [671, 531] on div "Should you require any additional service, such as cleaning or graphics, please…" at bounding box center [798, 527] width 667 height 119
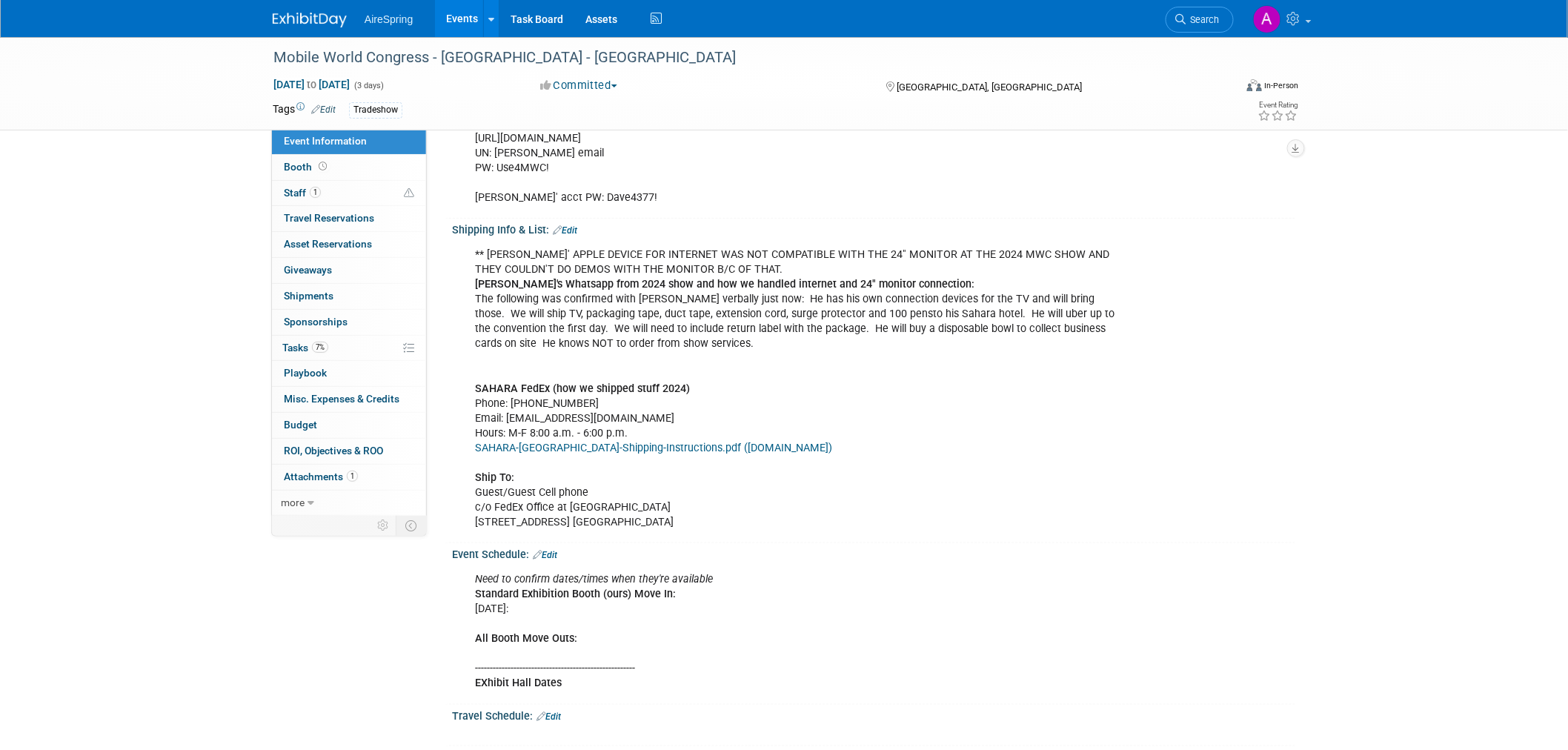
scroll to position [165, 0]
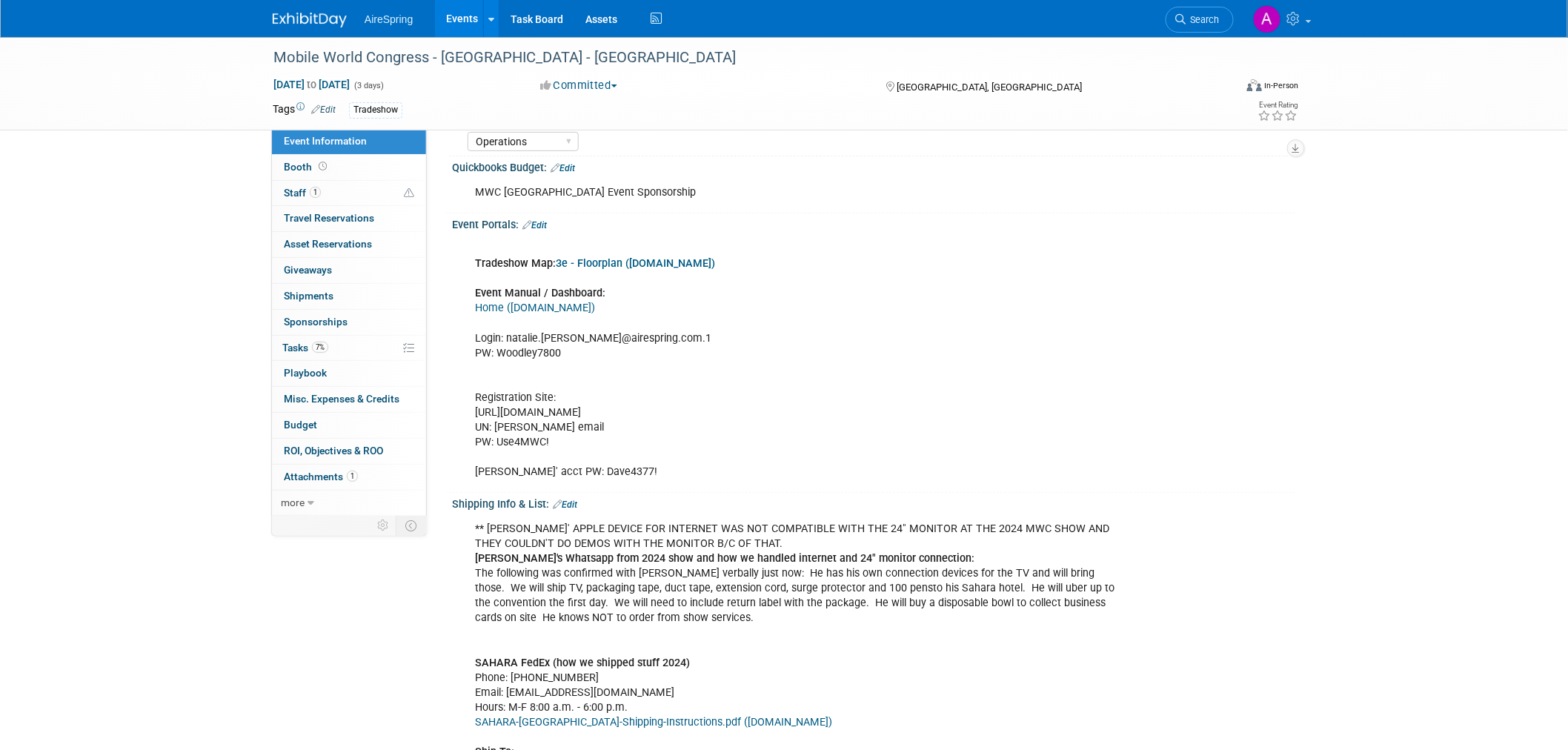
click at [545, 556] on b "Per Lisa's Whatsapp from 2024 show and how we handled internet and 24" monitor …" at bounding box center [724, 558] width 499 height 12
click at [178, 353] on div "Mobile World Congress - Las Vegas - Hess Oct 14, 2025 to Oct 16, 2025 (3 days) …" at bounding box center [784, 646] width 1568 height 1548
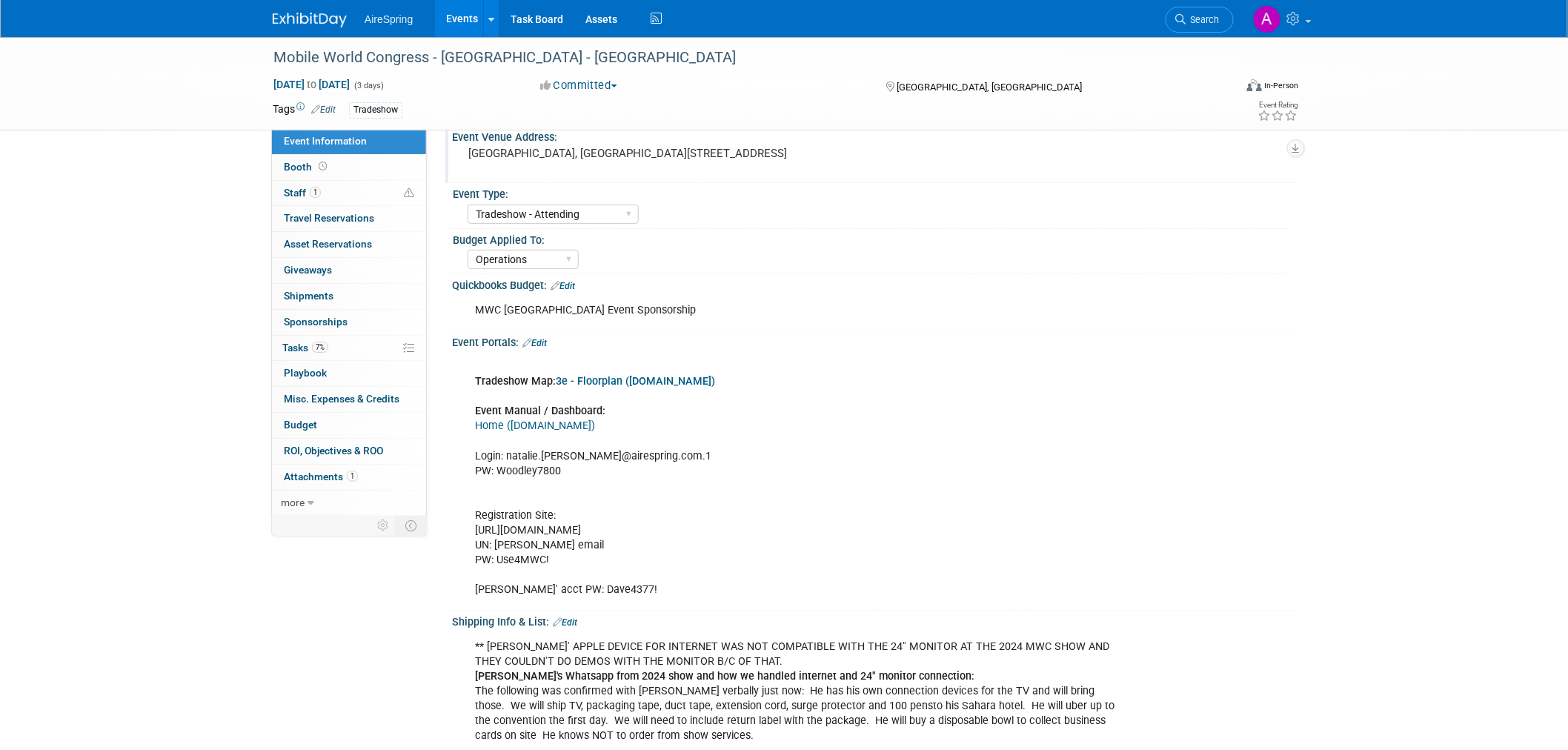
scroll to position [0, 0]
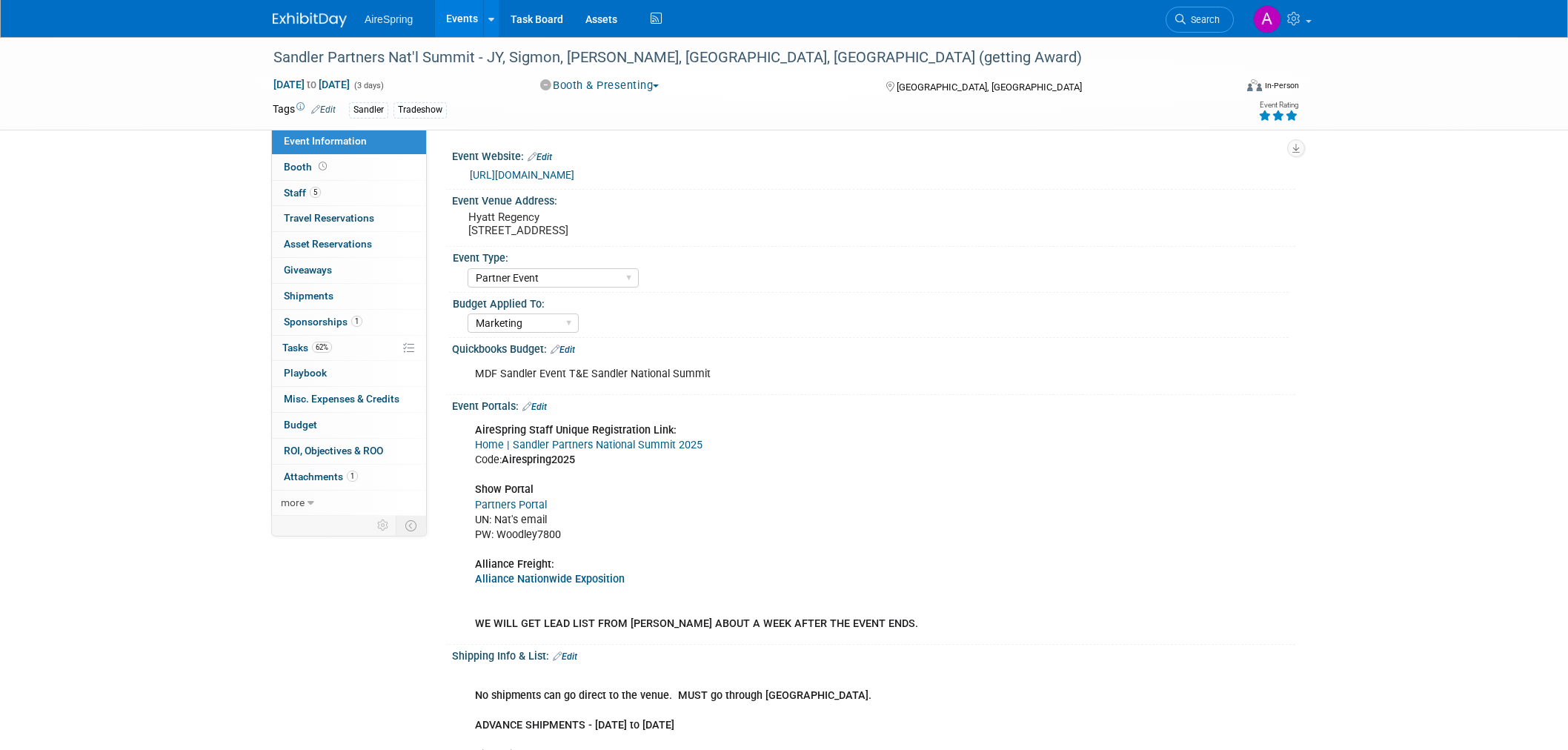
select select "Partner Event"
select select "Marketing"
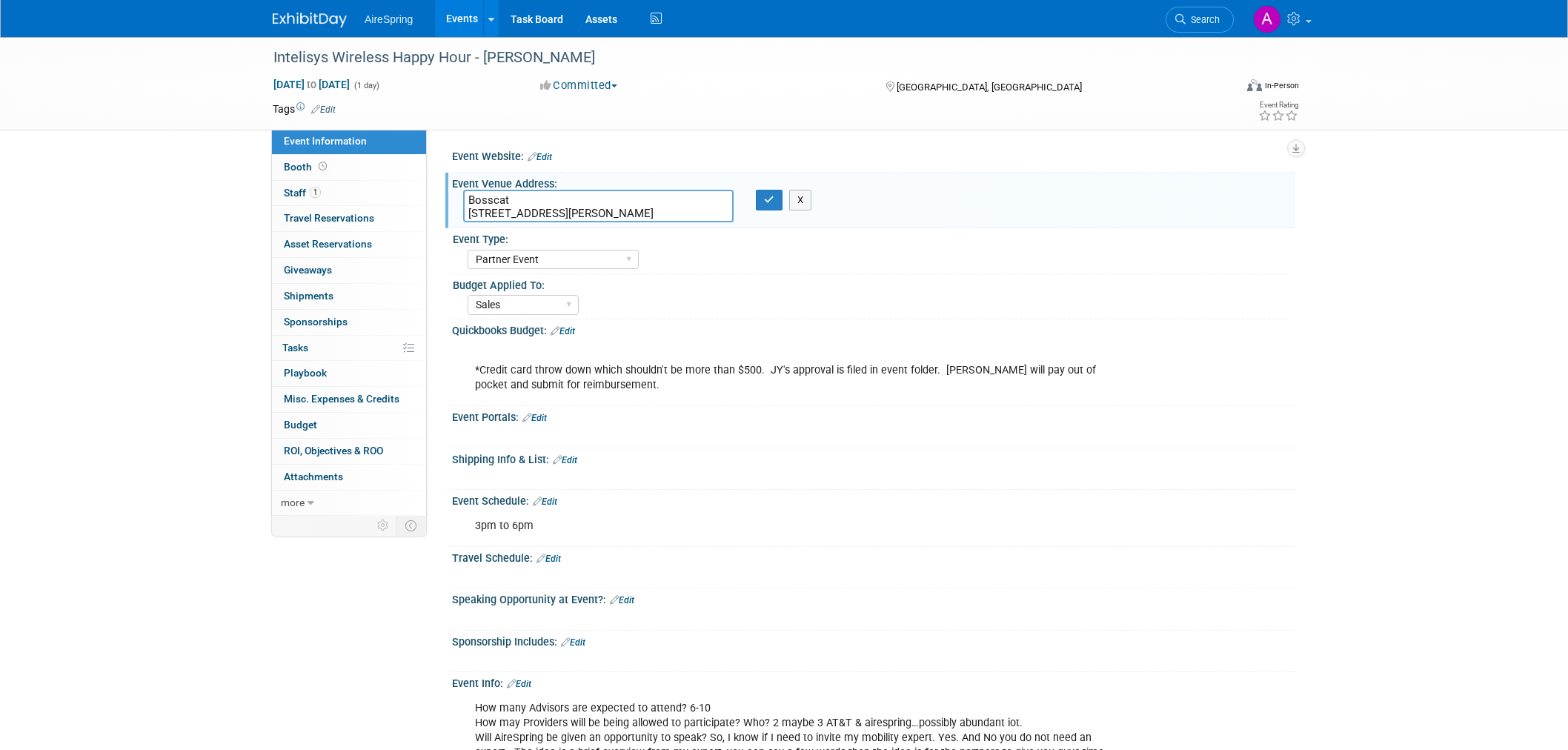
select select "Partner Event"
select select "Sales"
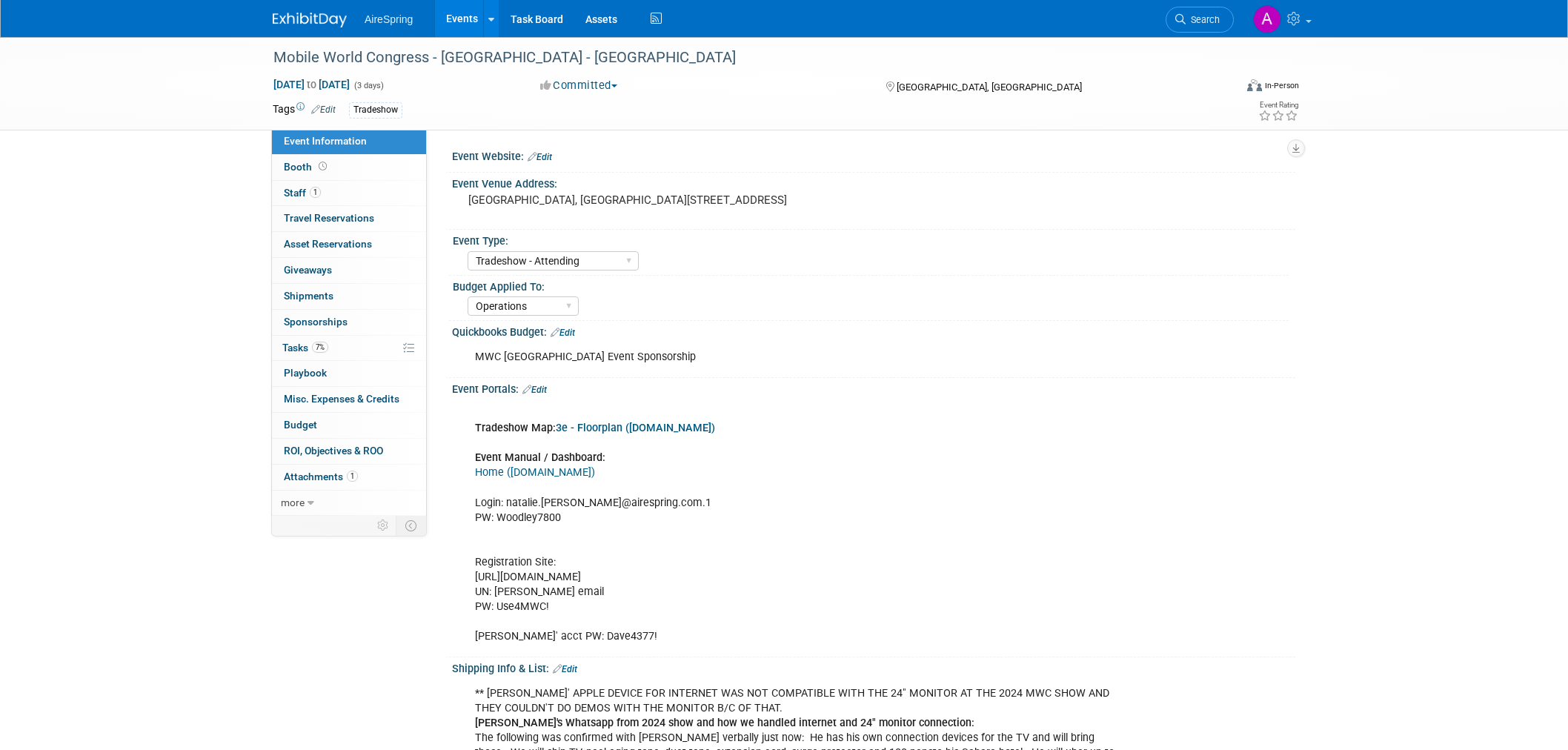
select select "Tradeshow - Attending"
select select "Operations"
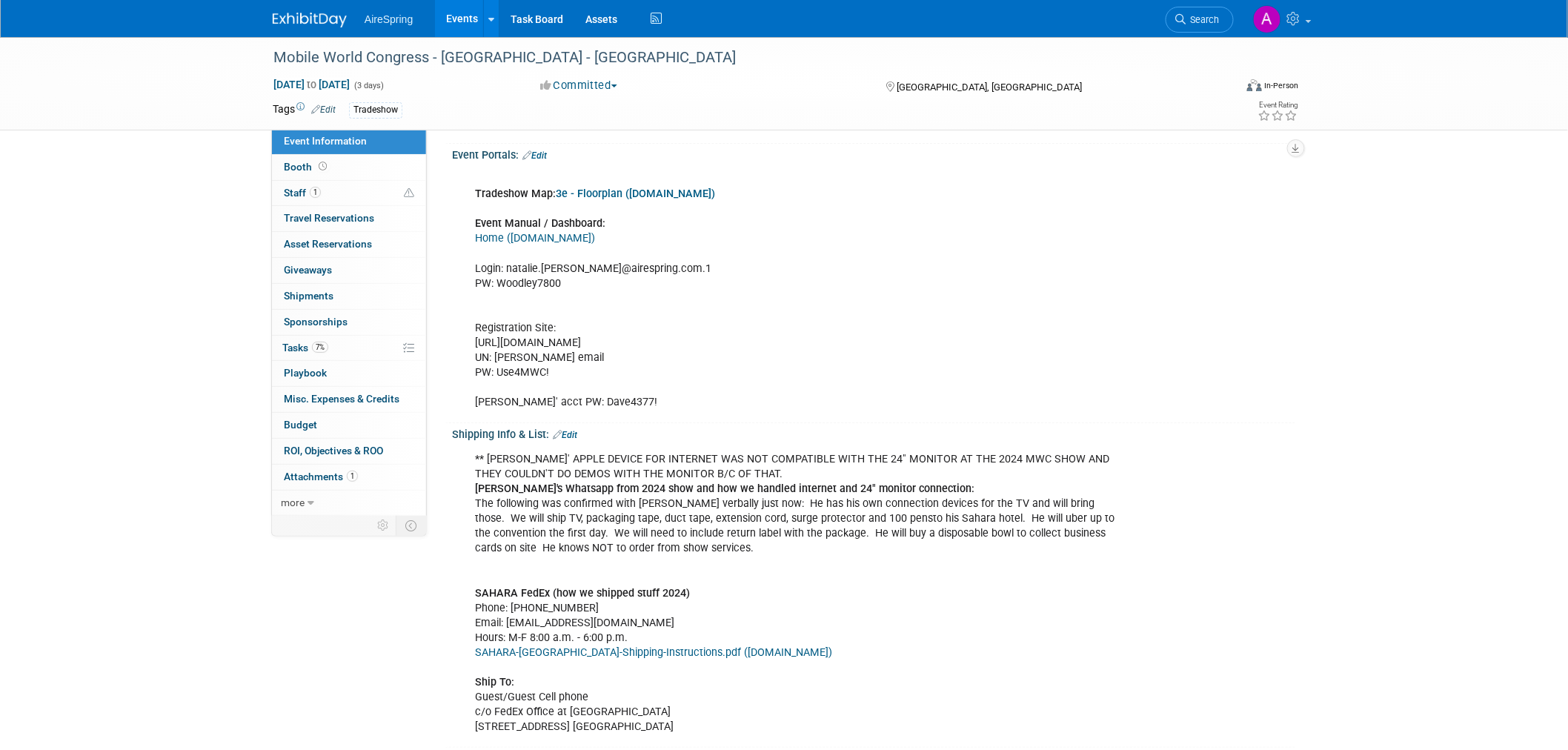
scroll to position [329, 0]
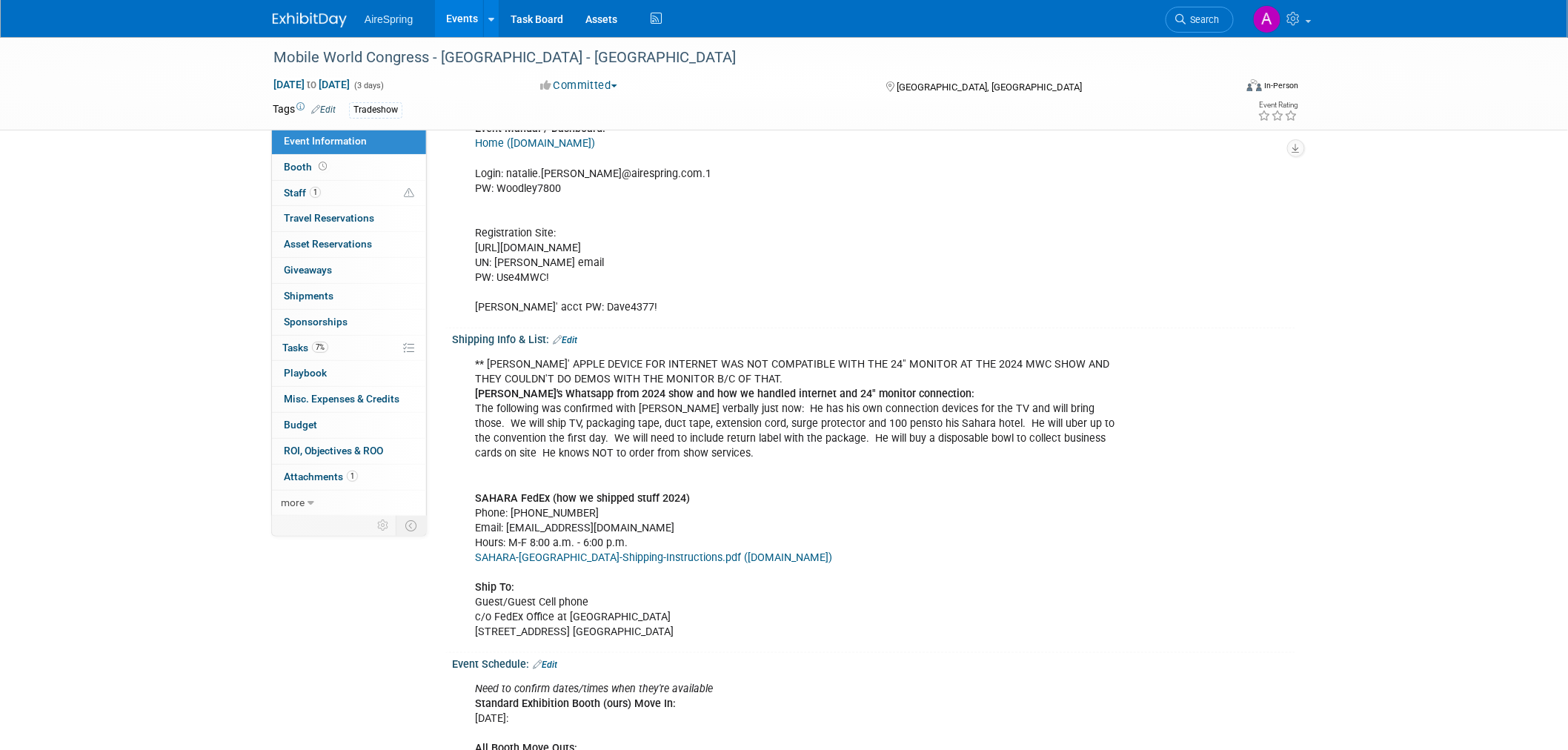
click at [789, 485] on div "** HESS' APPLE DEVICE FOR INTERNET WAS NOT COMPATIBLE WITH THE 24" MONITOR AT T…" at bounding box center [798, 498] width 667 height 297
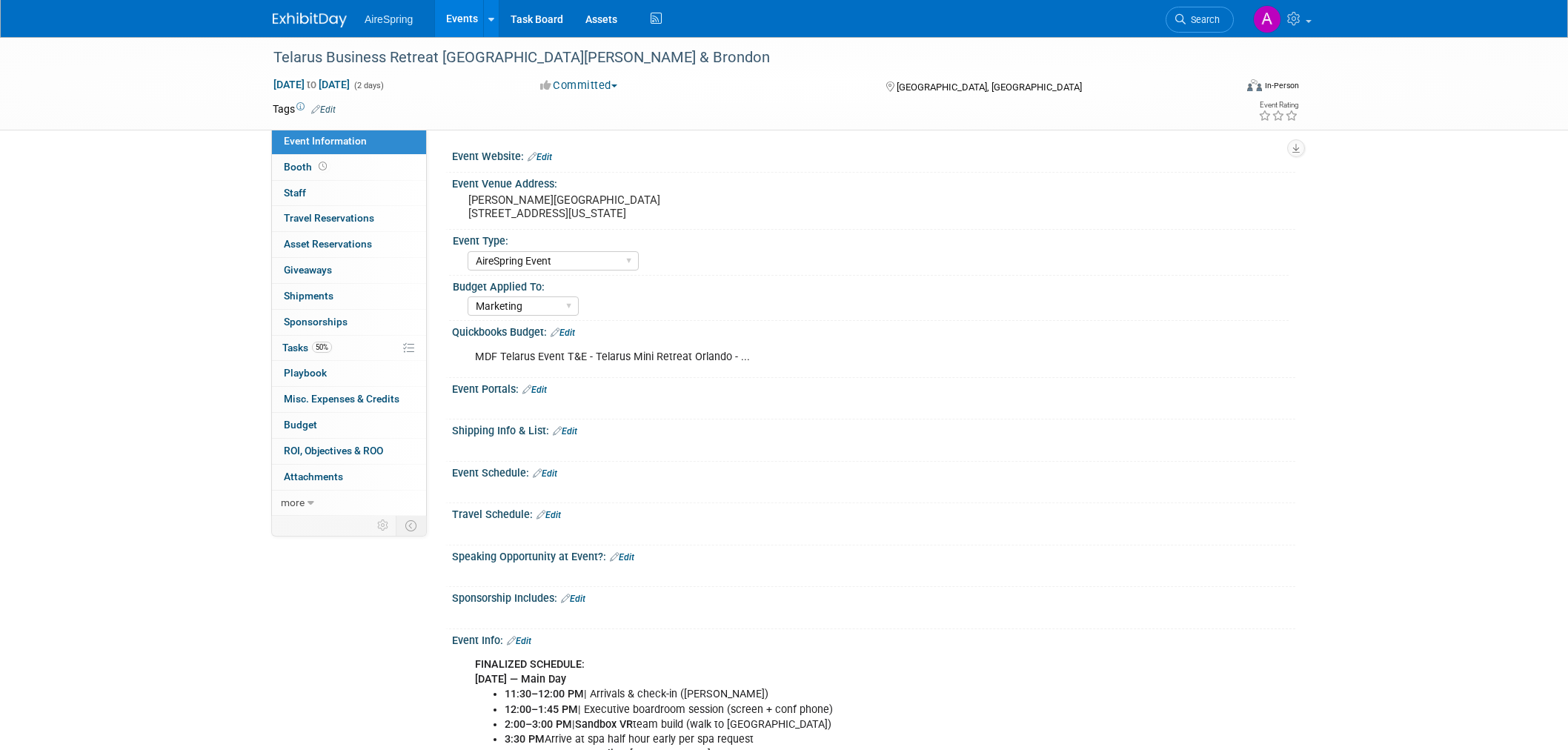
select select "AireSpring Event"
select select "Marketing"
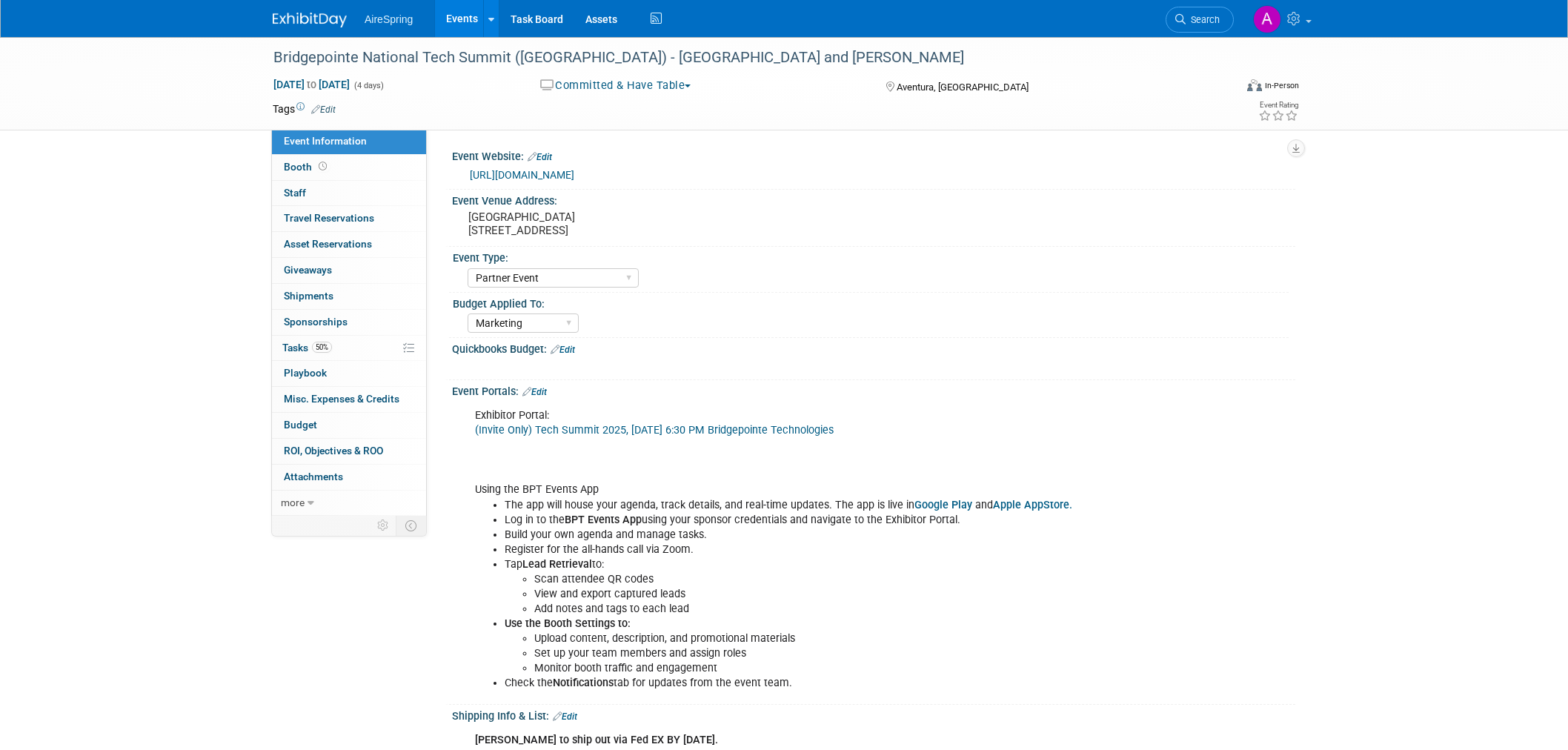
select select "Partner Event"
select select "Marketing"
click at [687, 521] on li "Log in to the BPT Events App using your sponsor credentials and navigate to the…" at bounding box center [813, 521] width 619 height 15
click at [636, 507] on li "The app will house your agenda, track details, and real-time updates. The app i…" at bounding box center [813, 506] width 619 height 15
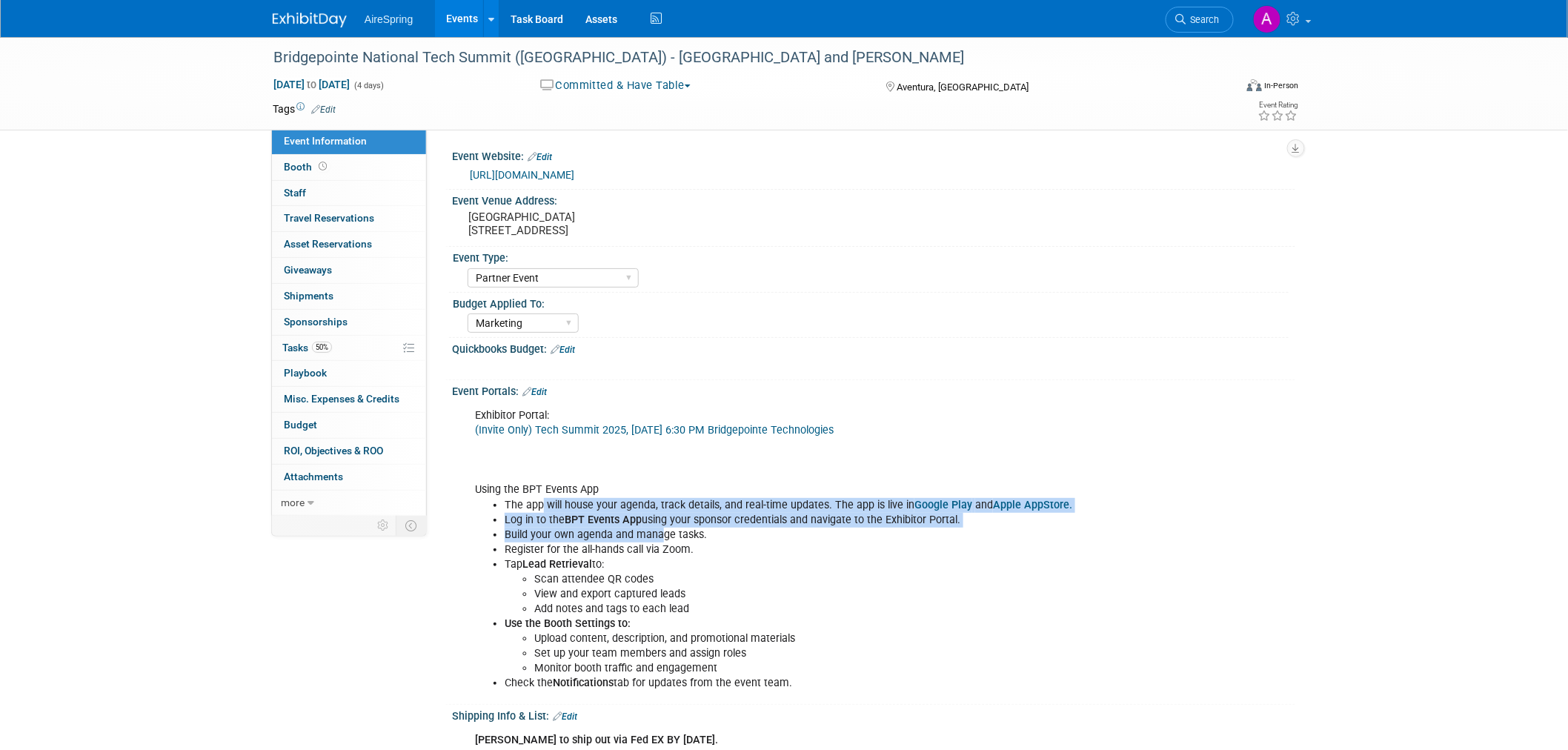
drag, startPoint x: 539, startPoint y: 507, endPoint x: 657, endPoint y: 537, distance: 121.8
click at [657, 537] on ul "The app will house your agenda, track details, and real-time updates. The app i…" at bounding box center [799, 595] width 648 height 194
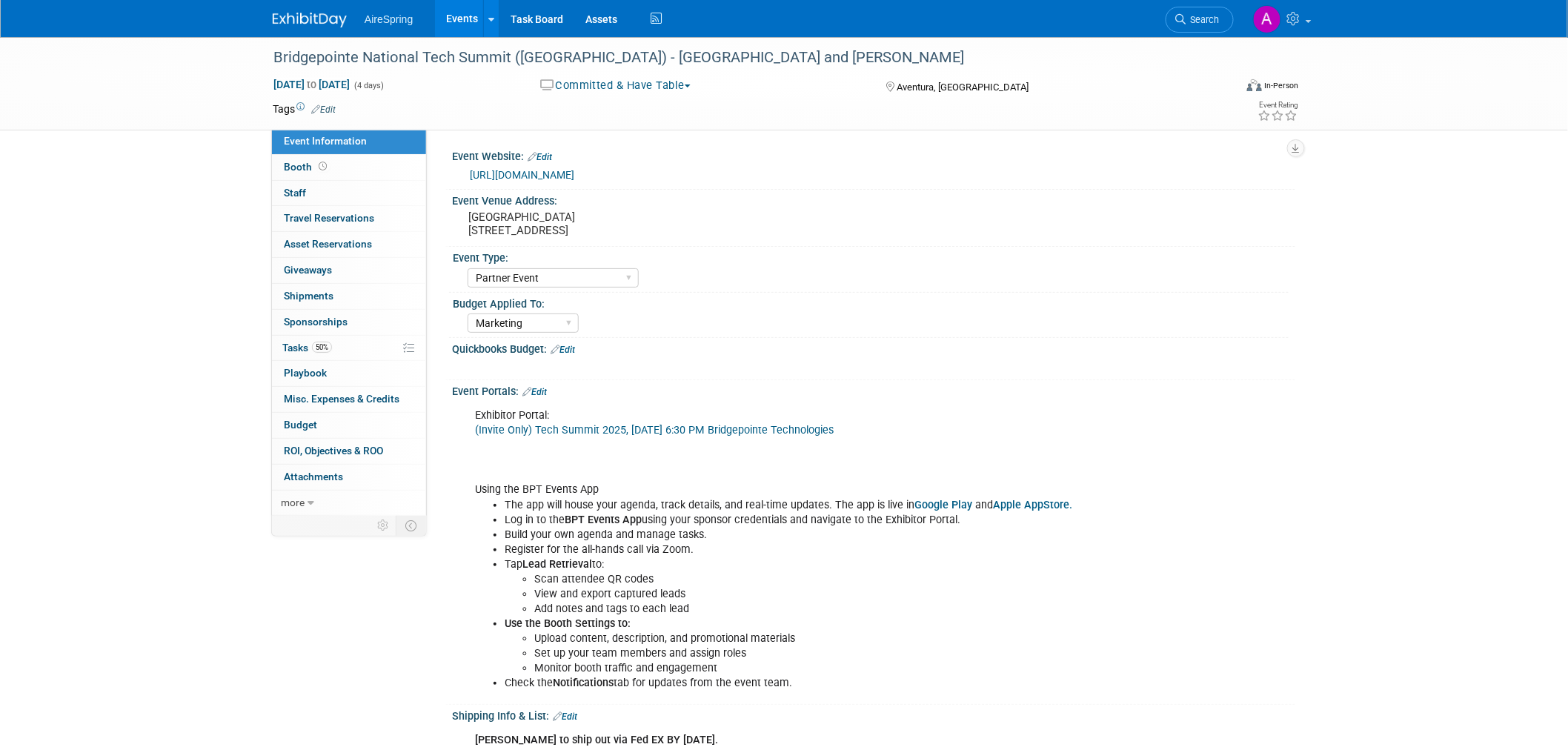
click at [707, 569] on li "Tap Lead Retrieval to: Scan attendee QR codes View and export captured leads Ad…" at bounding box center [813, 586] width 619 height 59
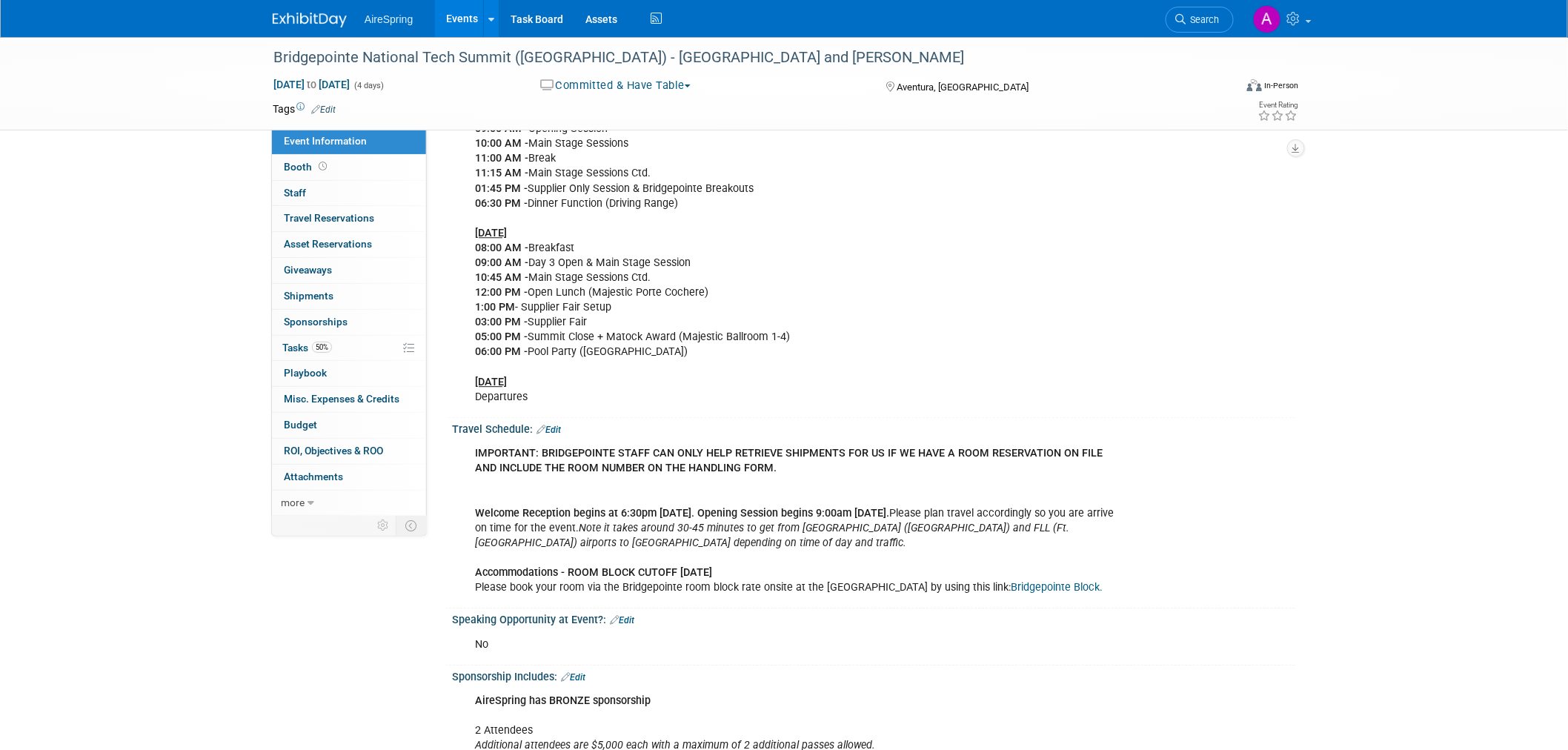
scroll to position [1503, 0]
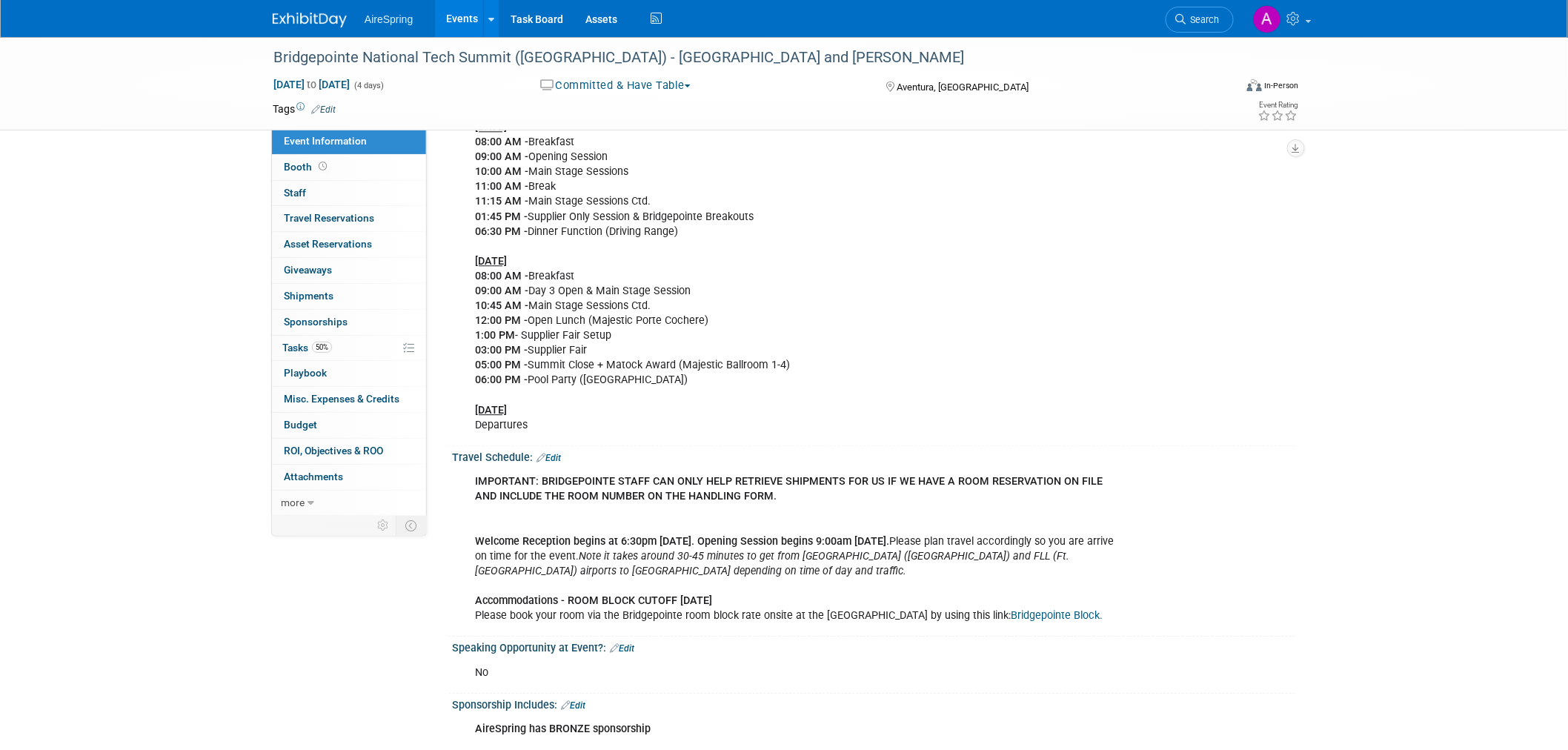
click at [880, 498] on div "IMPORTANT: BRIDGEPOINTE STAFF CAN ONLY HELP RETRIEVE SHIPMENTS FOR US IF WE HAV…" at bounding box center [798, 549] width 667 height 164
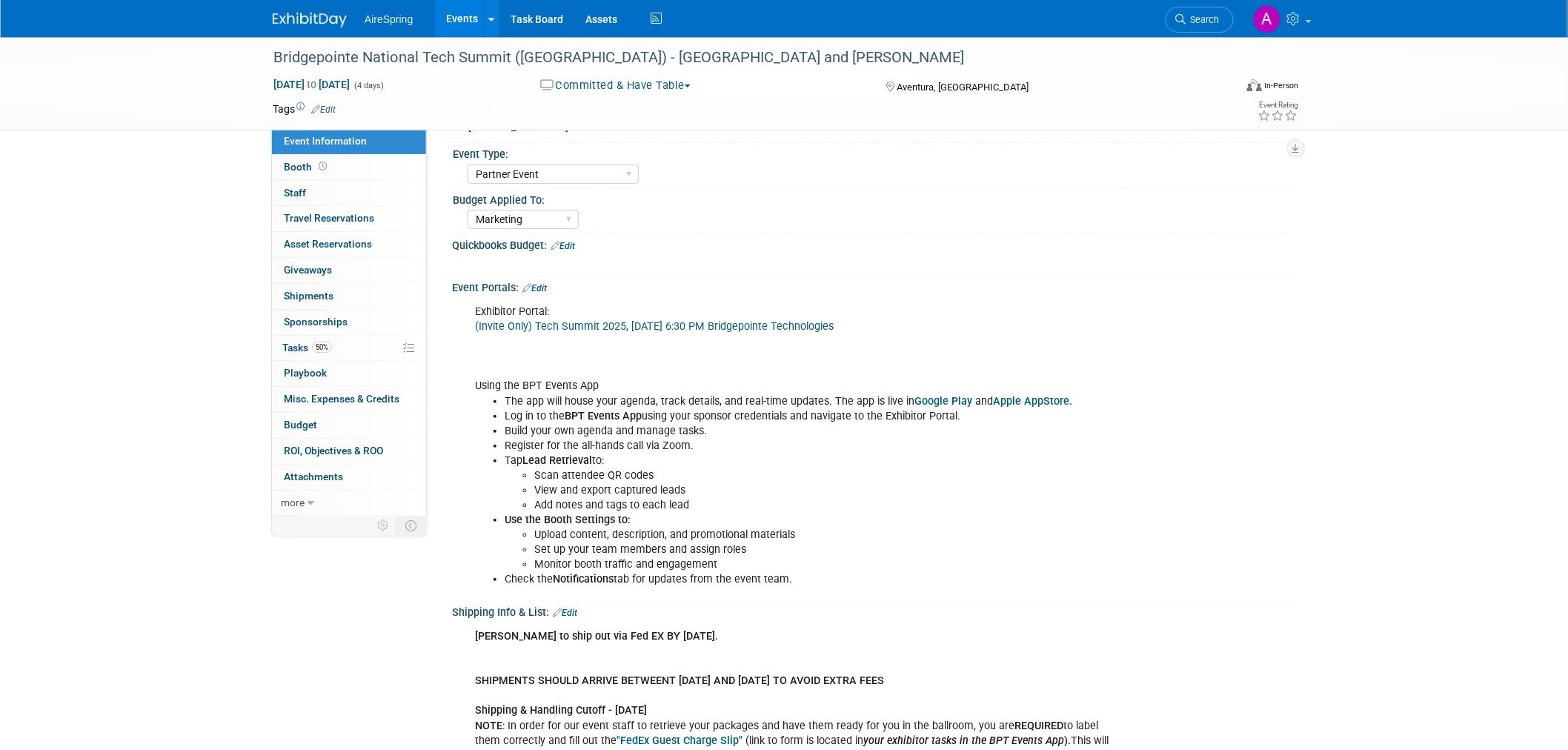
scroll to position [0, 0]
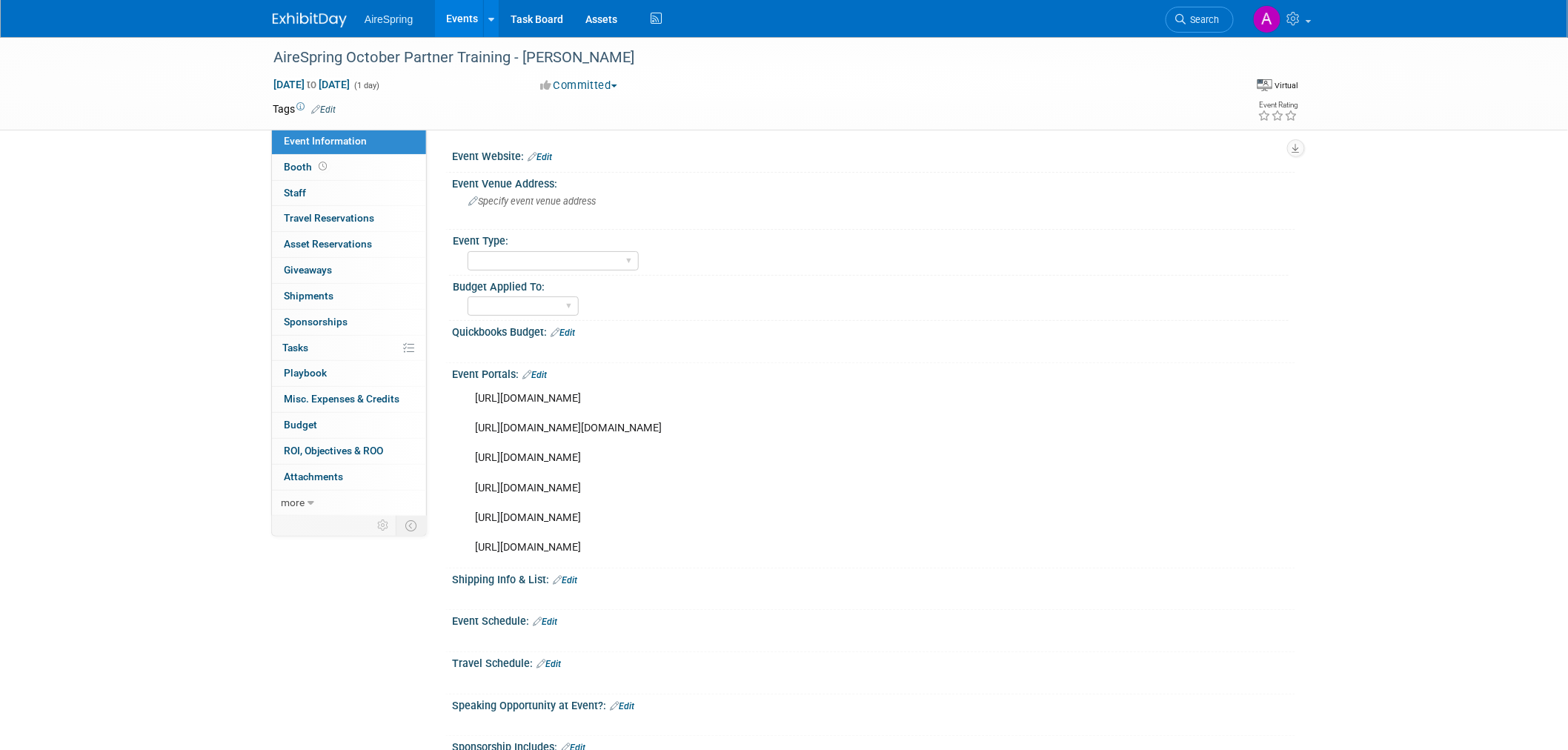
click at [167, 116] on div "AireSpring October Partner Training - [PERSON_NAME] [DATE] to [DATE] (1 day) [D…" at bounding box center [784, 84] width 1568 height 94
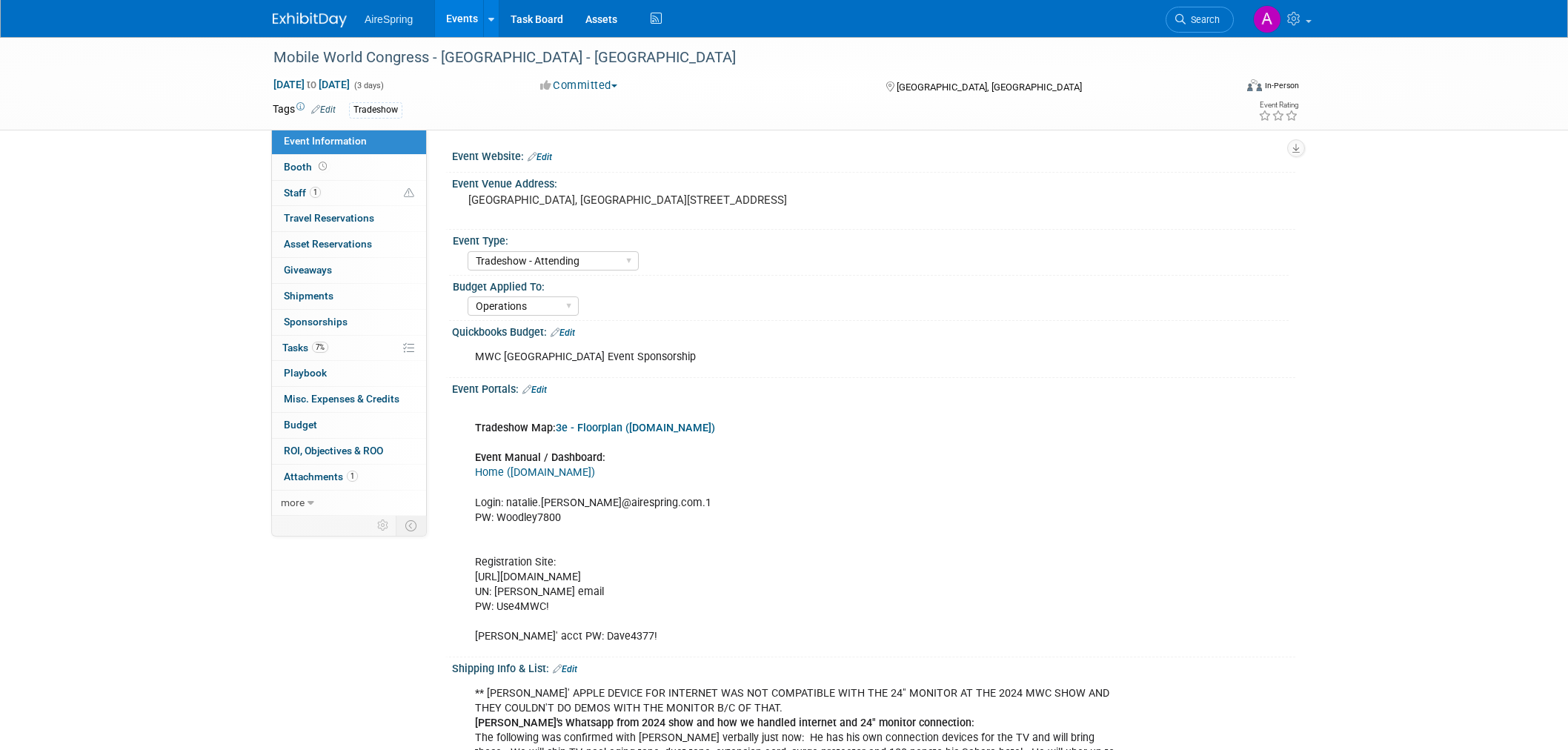
select select "Tradeshow - Attending"
select select "Operations"
drag, startPoint x: 0, startPoint y: 0, endPoint x: 157, endPoint y: 140, distance: 210.4
select select "Tradeshow - Attending"
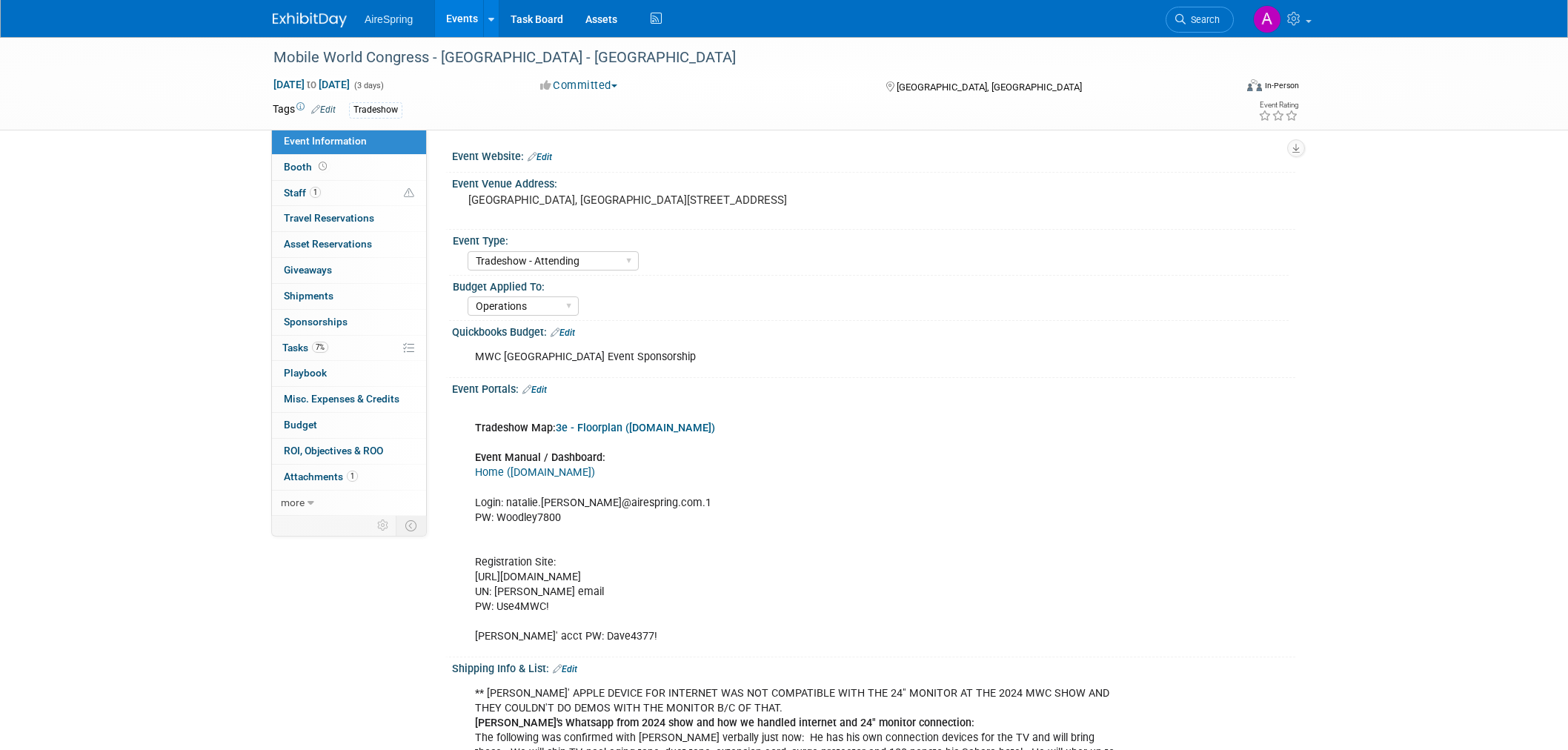
select select "Operations"
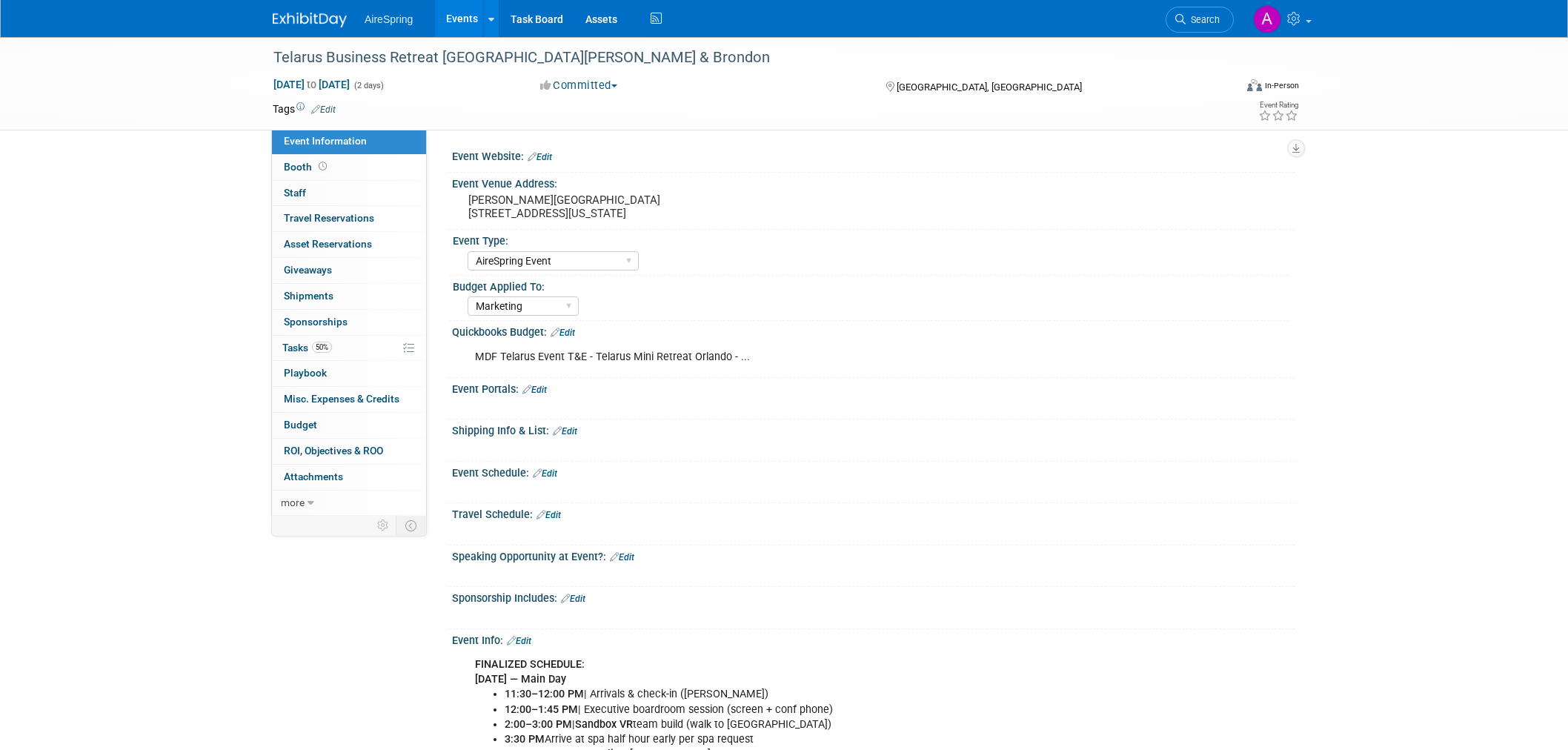
select select "AireSpring Event"
select select "Marketing"
drag, startPoint x: 0, startPoint y: 0, endPoint x: 194, endPoint y: 259, distance: 323.6
